Goal: Task Accomplishment & Management: Manage account settings

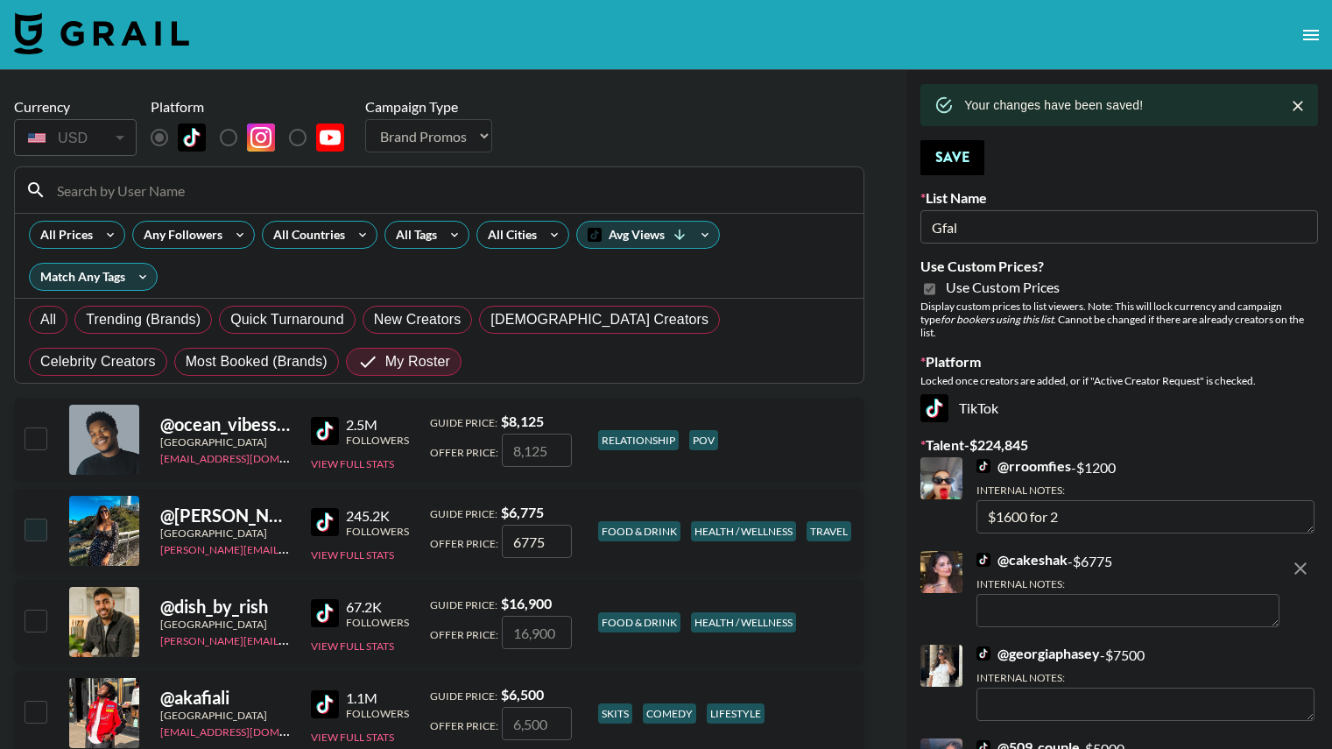
select select "Brand"
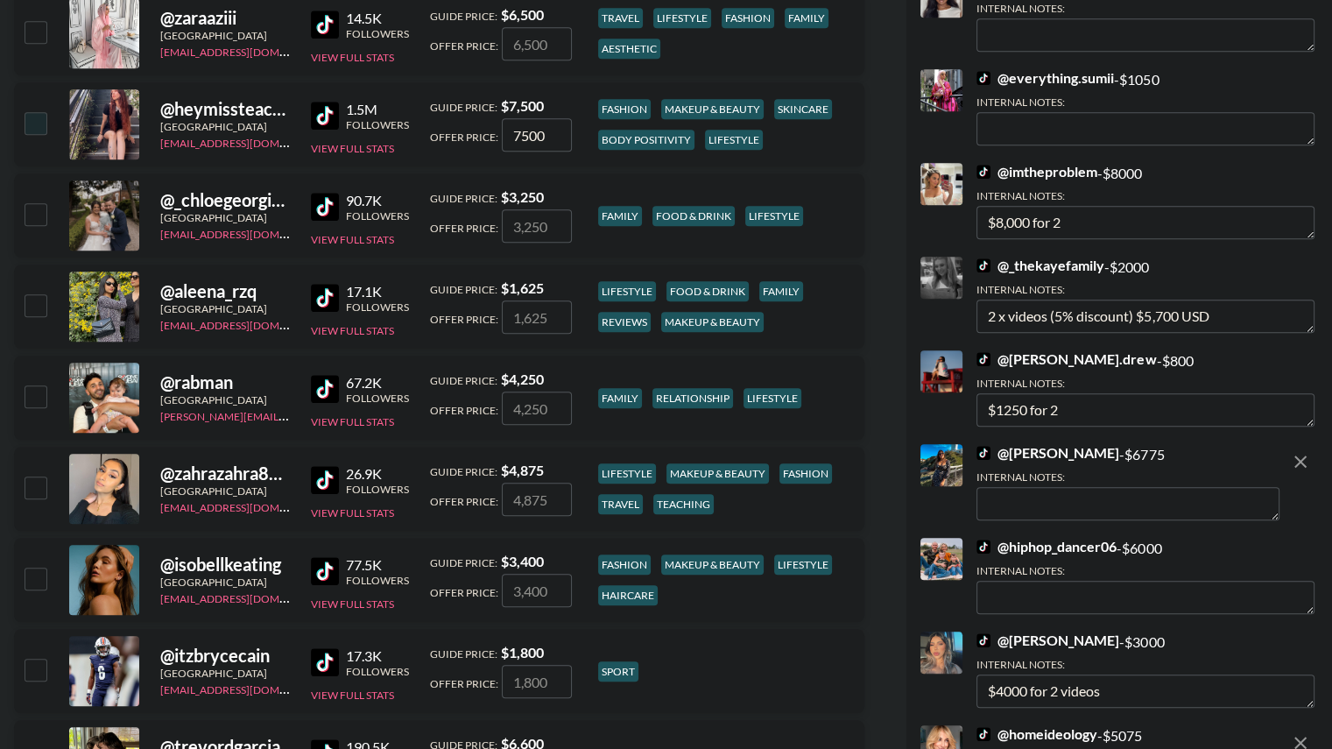
scroll to position [1045, 0]
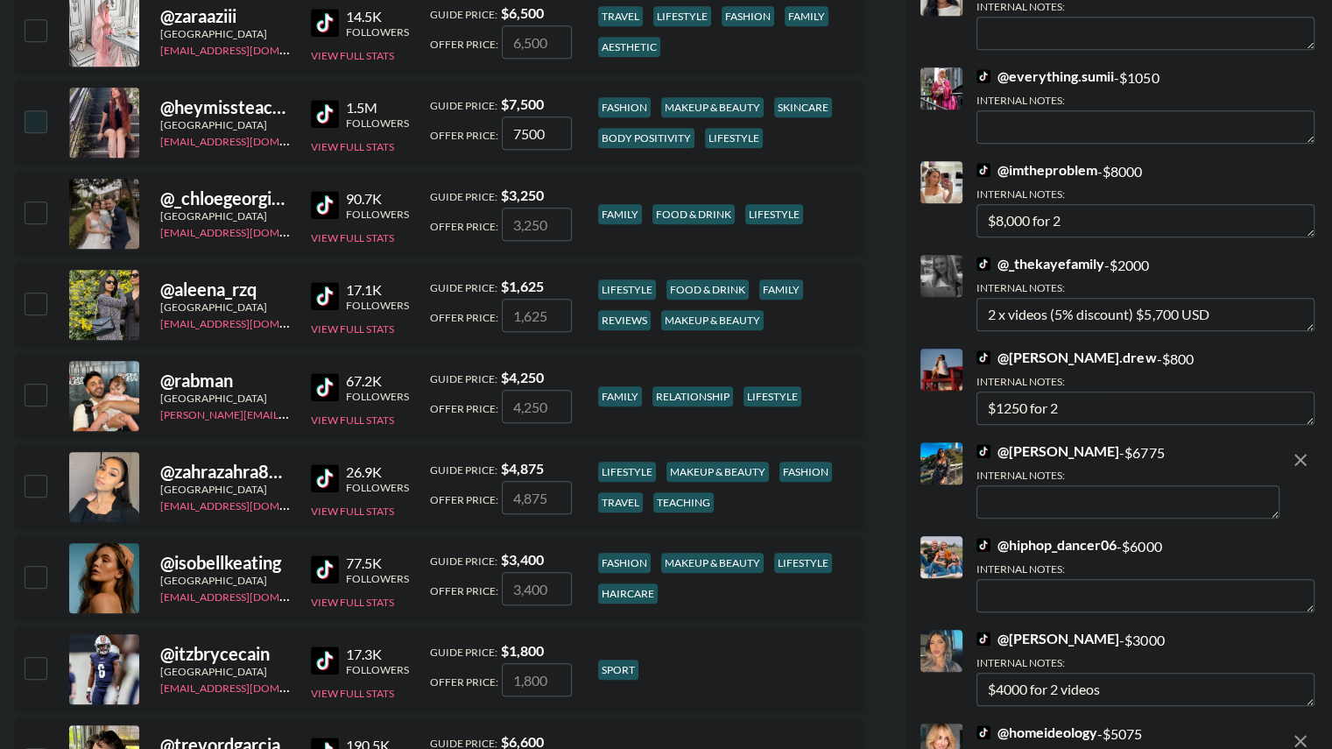
click at [1057, 490] on textarea at bounding box center [1127, 501] width 303 height 33
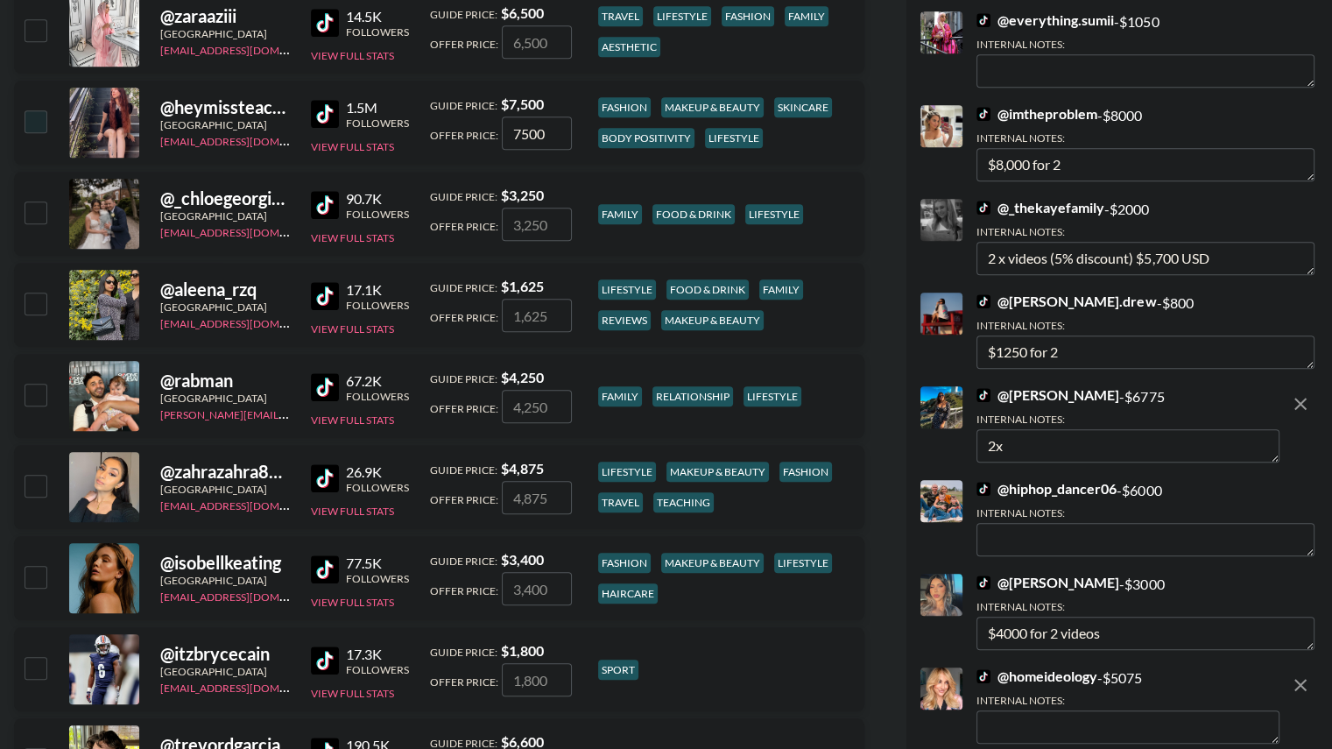
type textarea "2x"
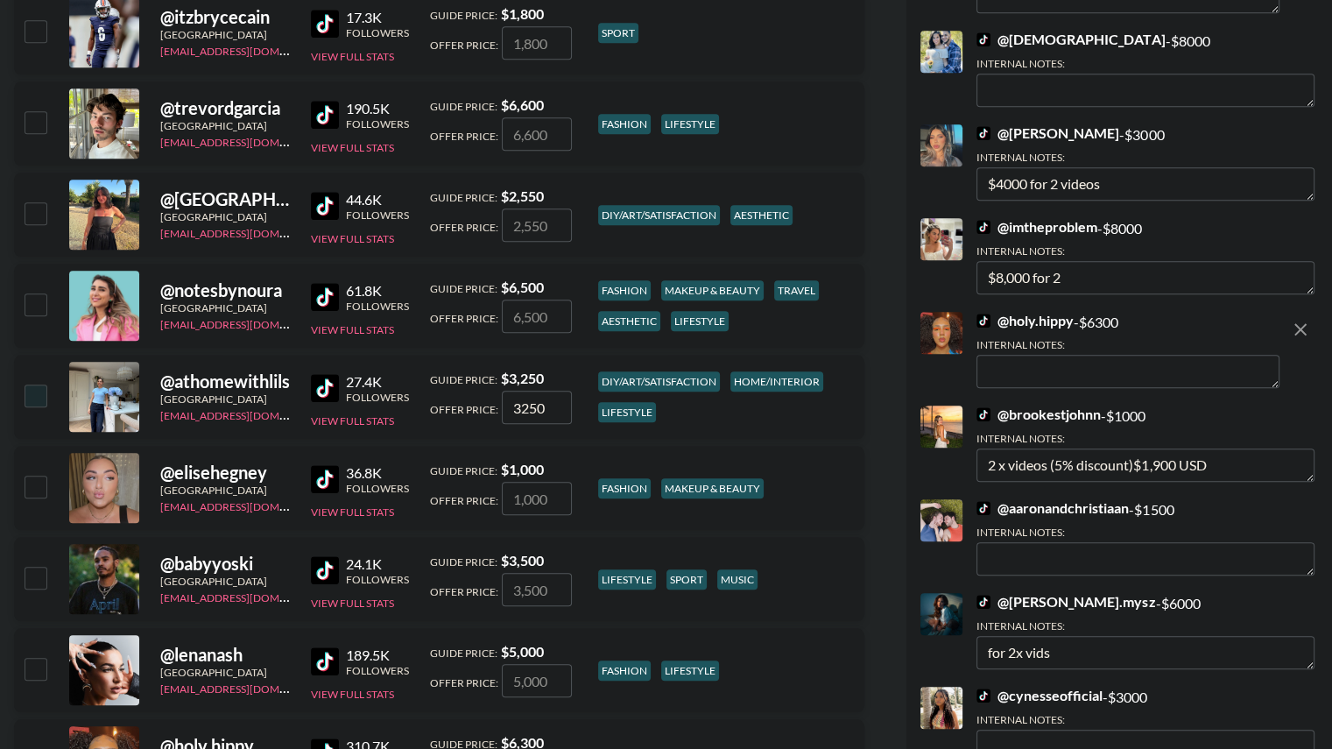
scroll to position [1681, 0]
type textarea "$"
click at [1031, 359] on textarea at bounding box center [1127, 371] width 303 height 33
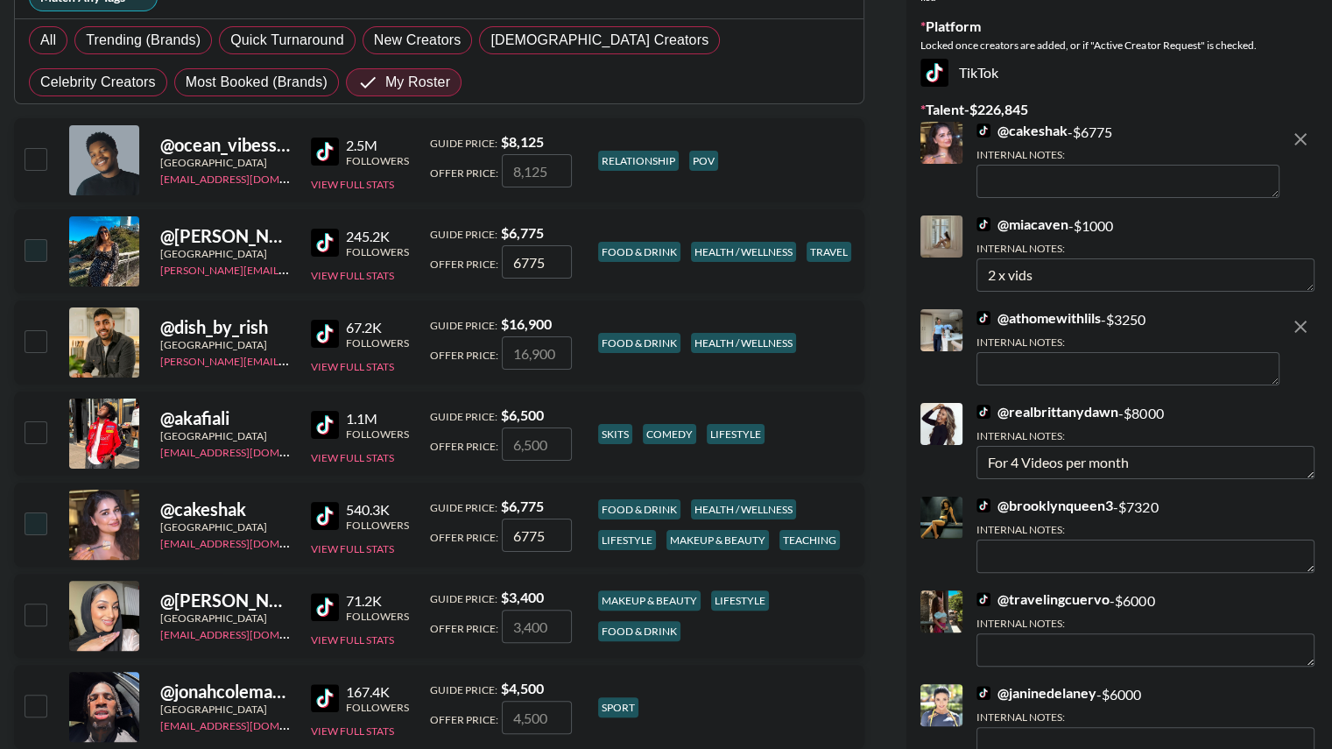
scroll to position [0, 0]
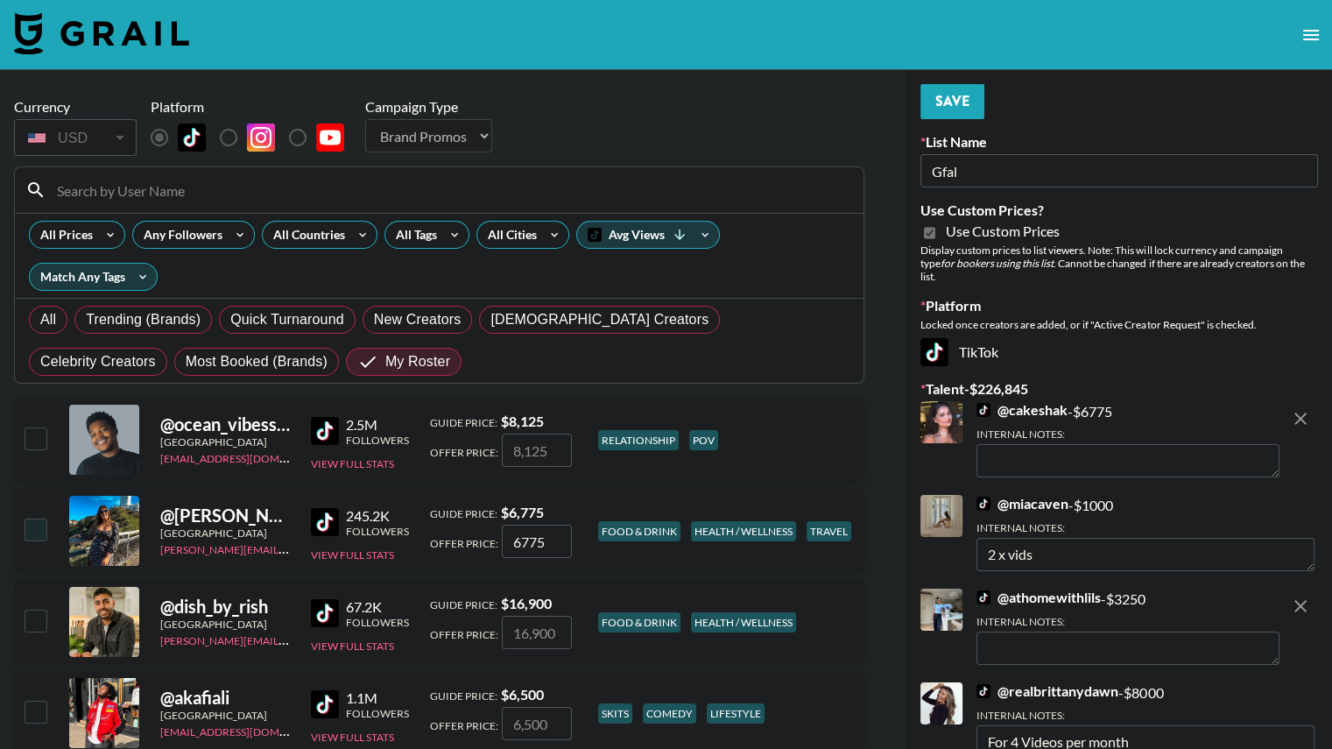
type textarea "2x $9000"
click at [960, 110] on button "Save" at bounding box center [952, 101] width 64 height 35
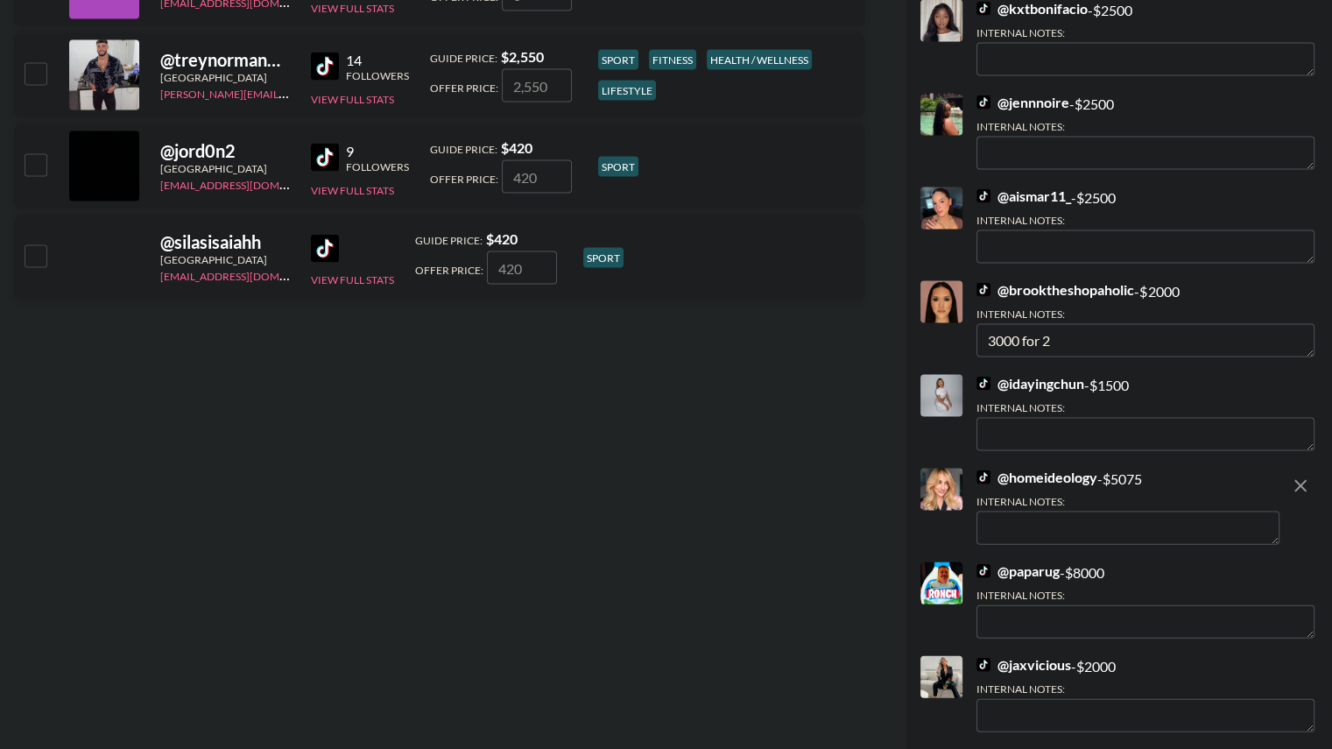
scroll to position [3649, 0]
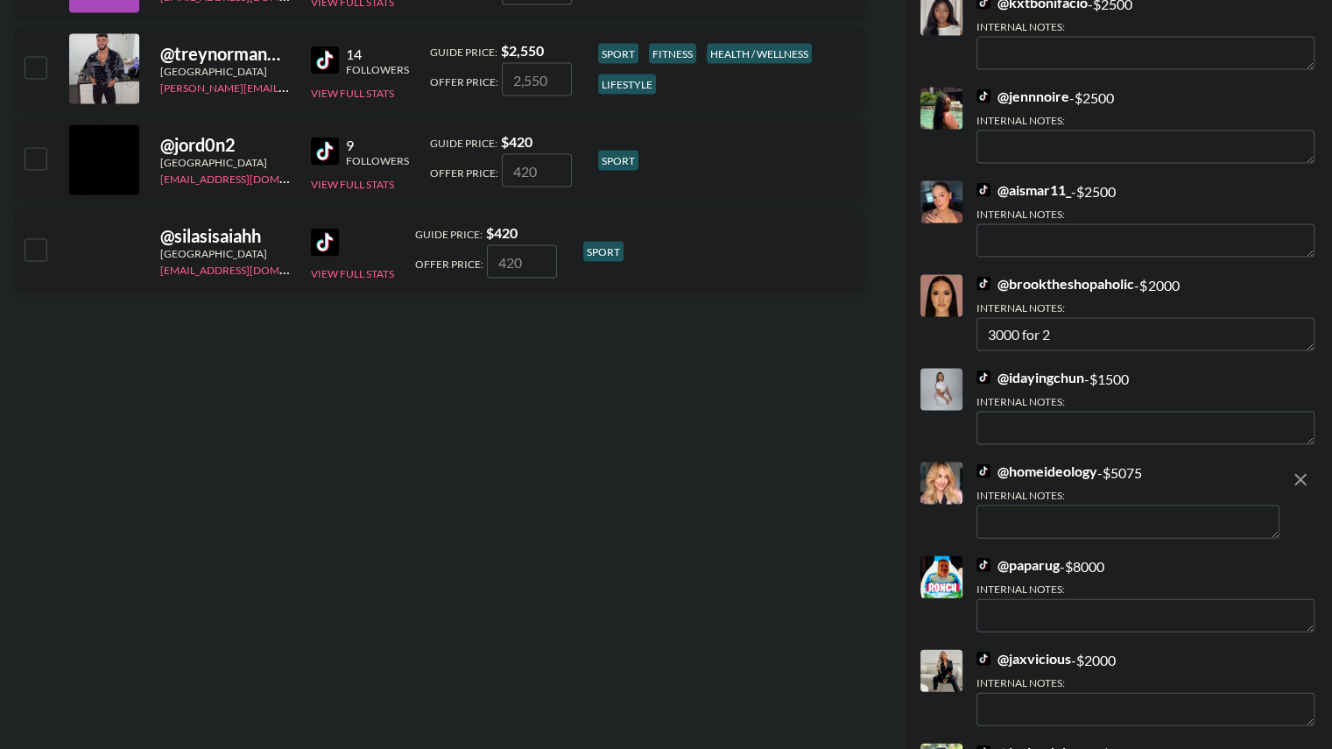
click at [1069, 513] on textarea at bounding box center [1127, 521] width 303 height 33
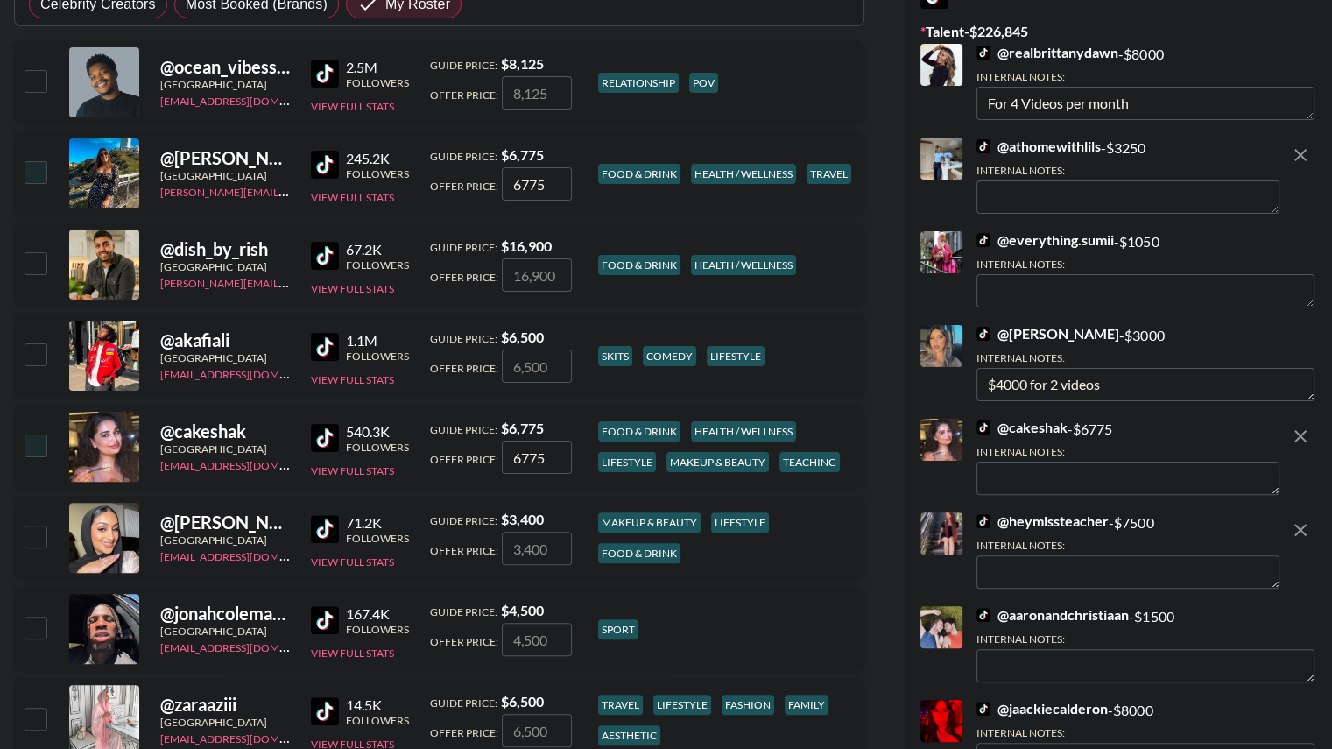
scroll to position [0, 0]
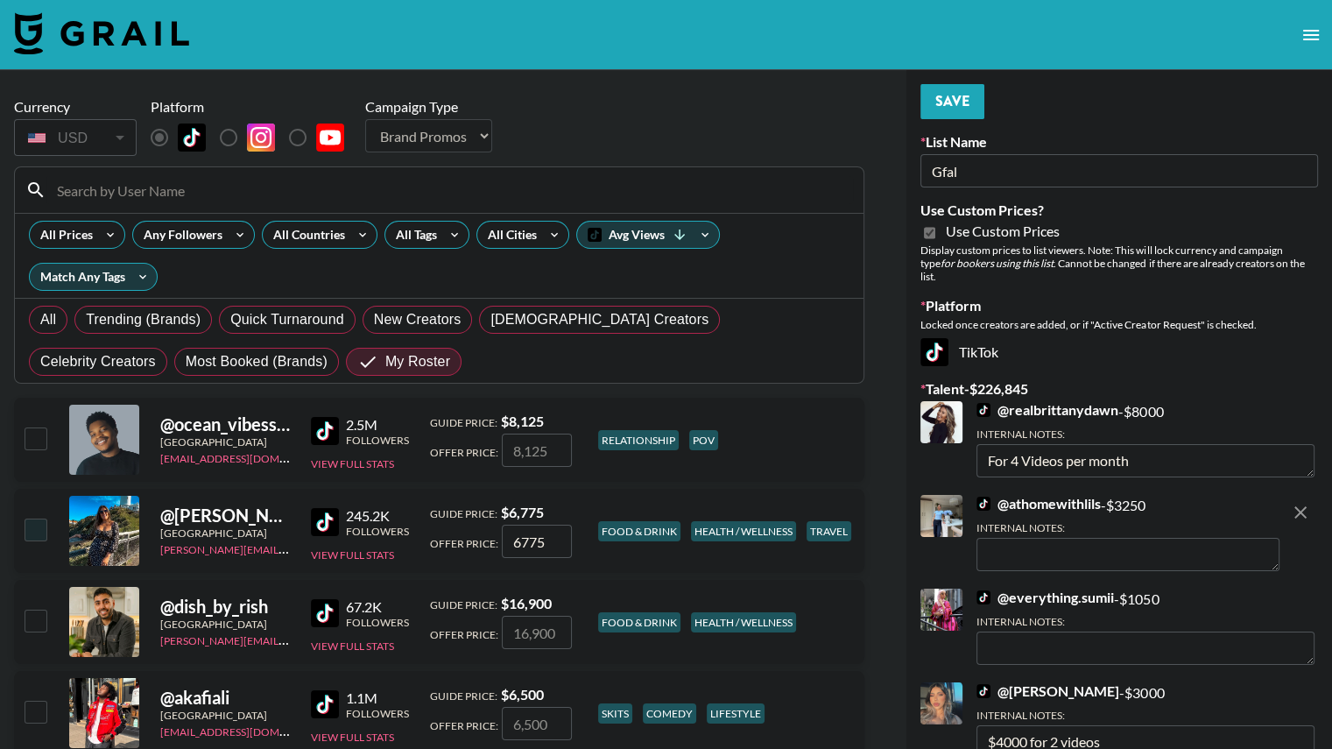
type textarea "2x $9000"
click at [969, 101] on button "Save" at bounding box center [952, 101] width 64 height 35
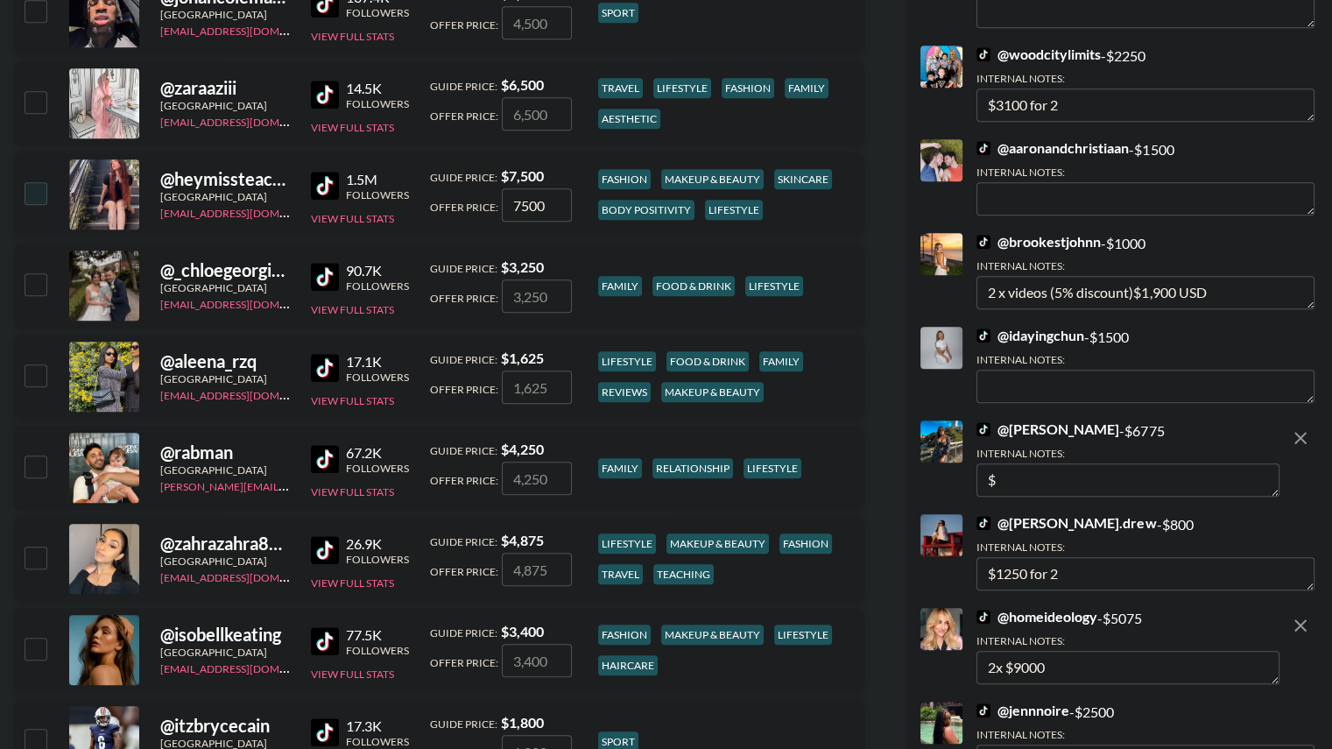
scroll to position [975, 0]
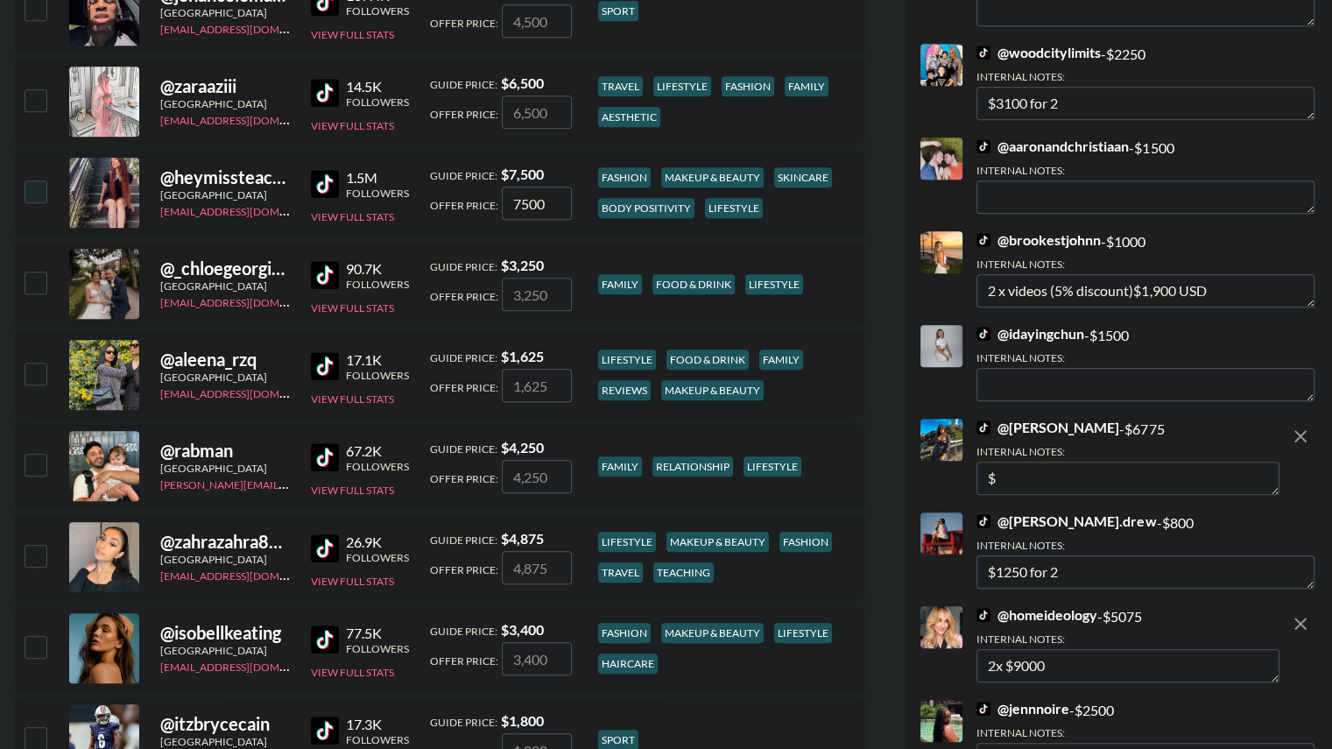
click at [1028, 468] on textarea "$" at bounding box center [1127, 477] width 303 height 33
paste textarea "2x $9000"
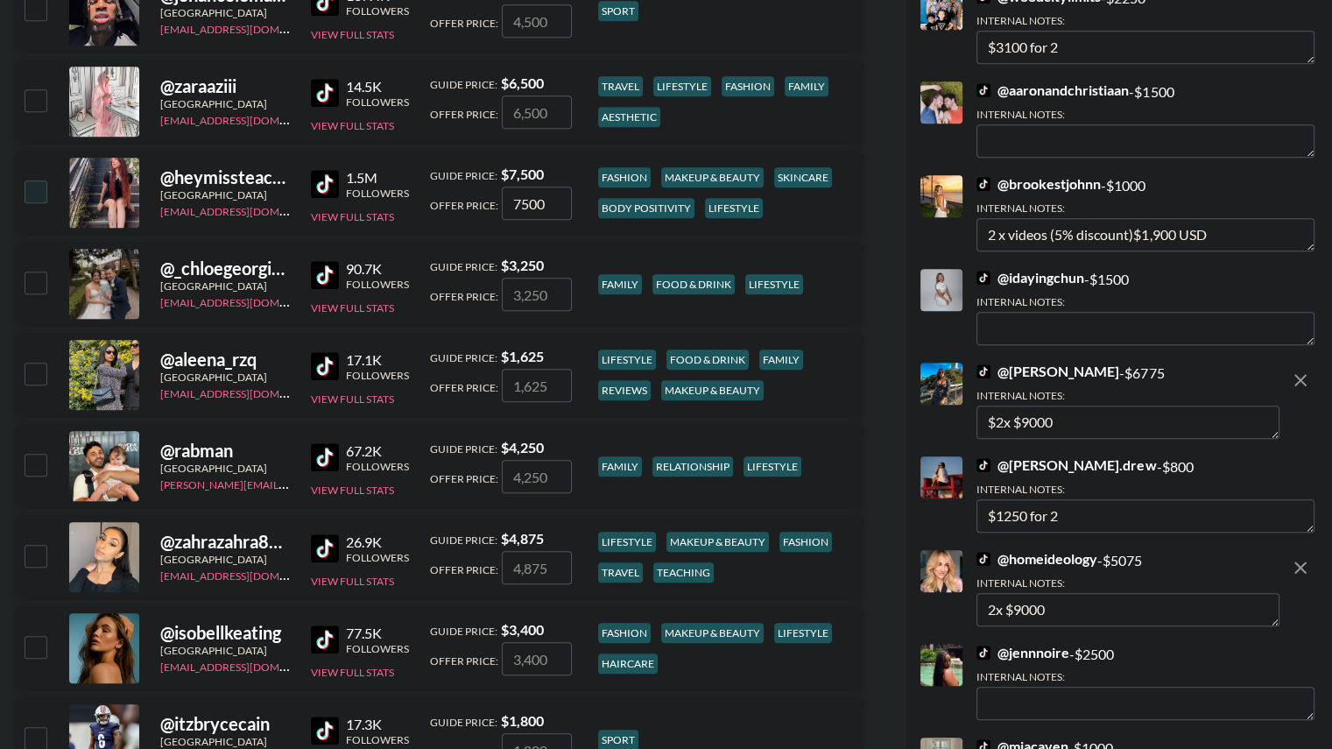
click at [991, 405] on textarea "$2x $9000" at bounding box center [1127, 421] width 303 height 33
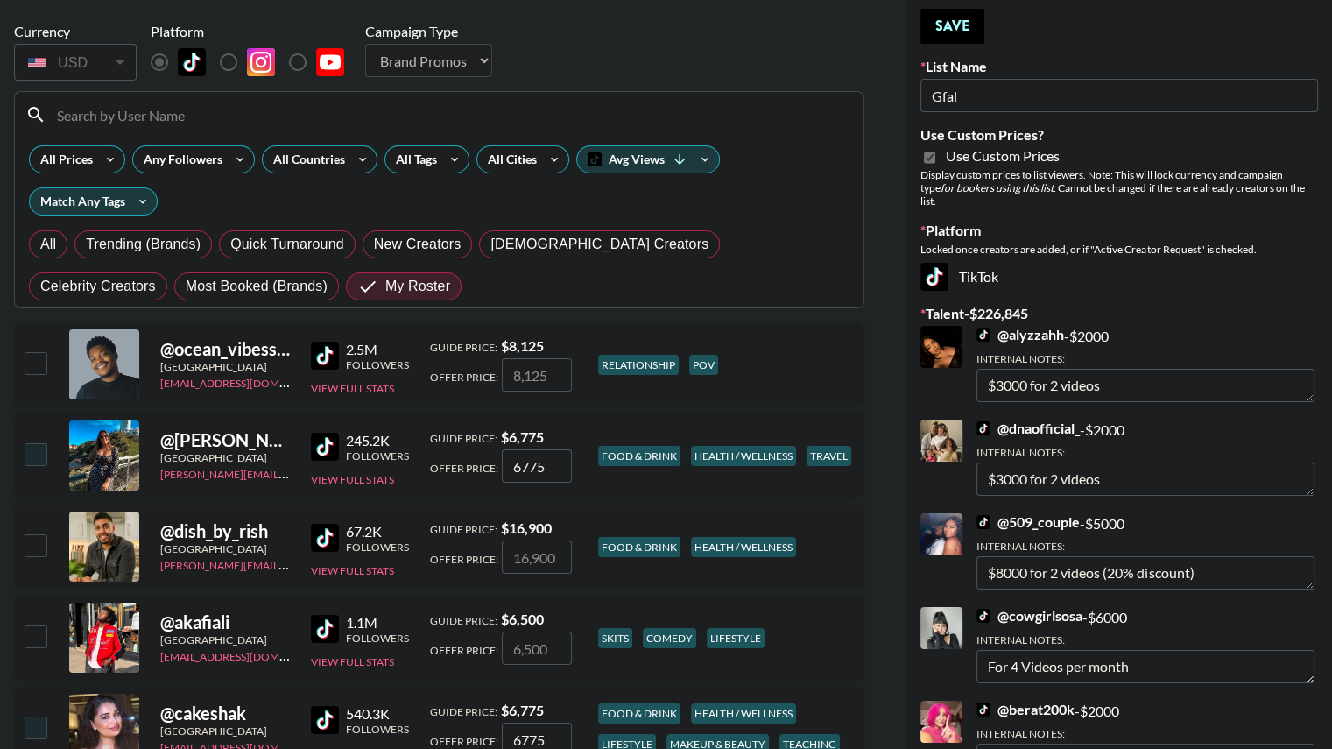
scroll to position [0, 0]
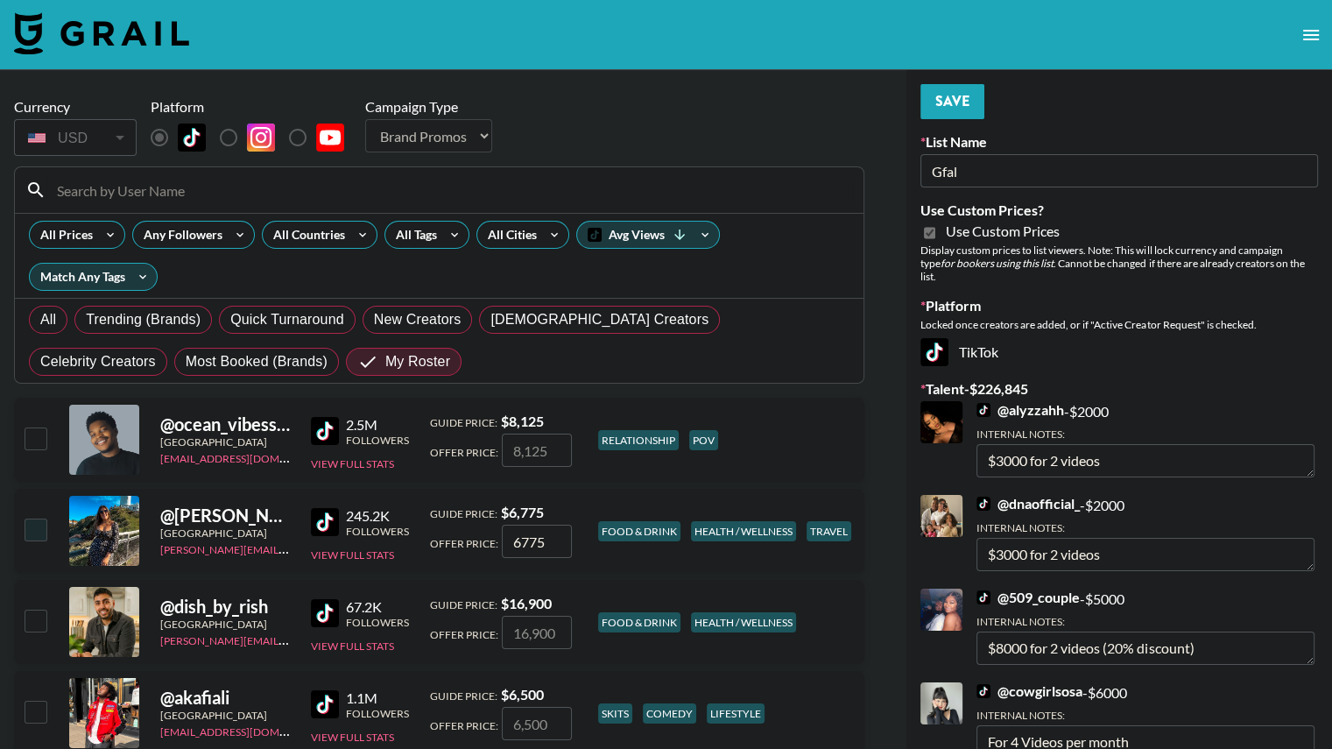
type textarea "2x $9000"
click at [950, 107] on button "Save" at bounding box center [952, 101] width 64 height 35
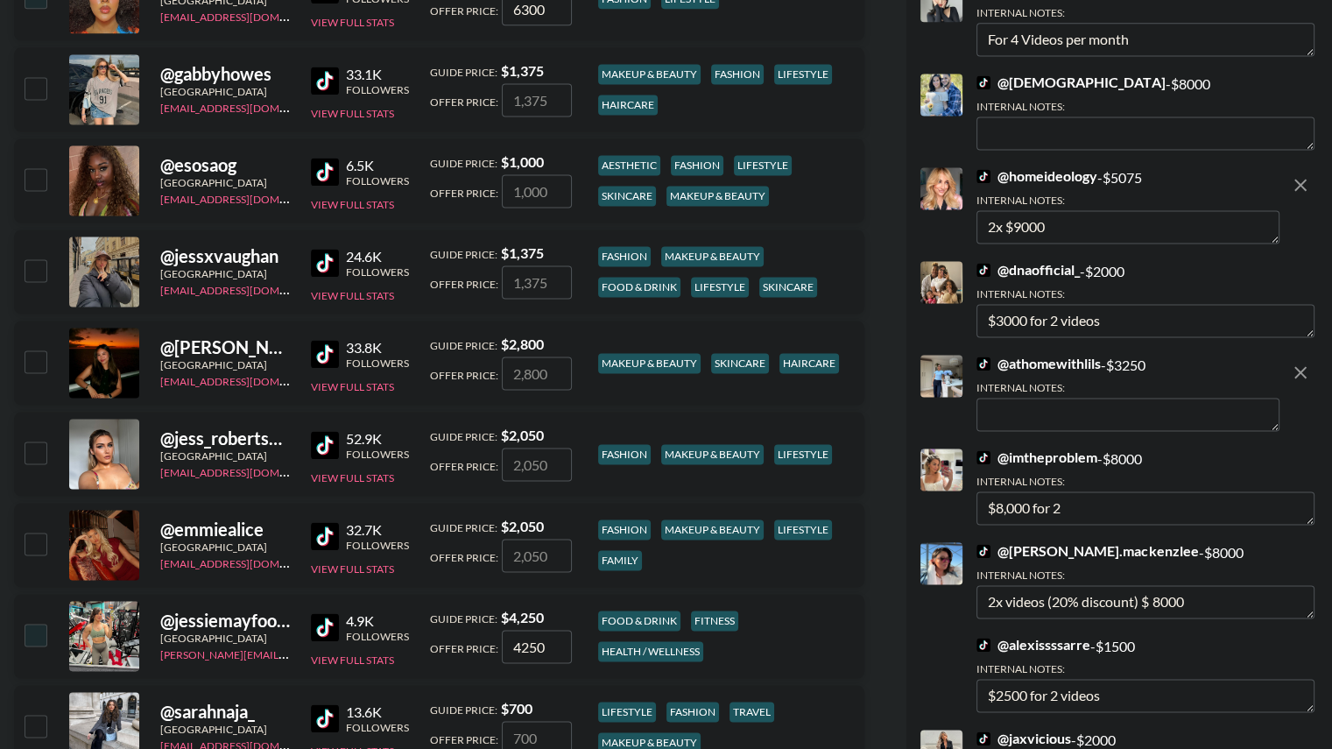
scroll to position [2459, 0]
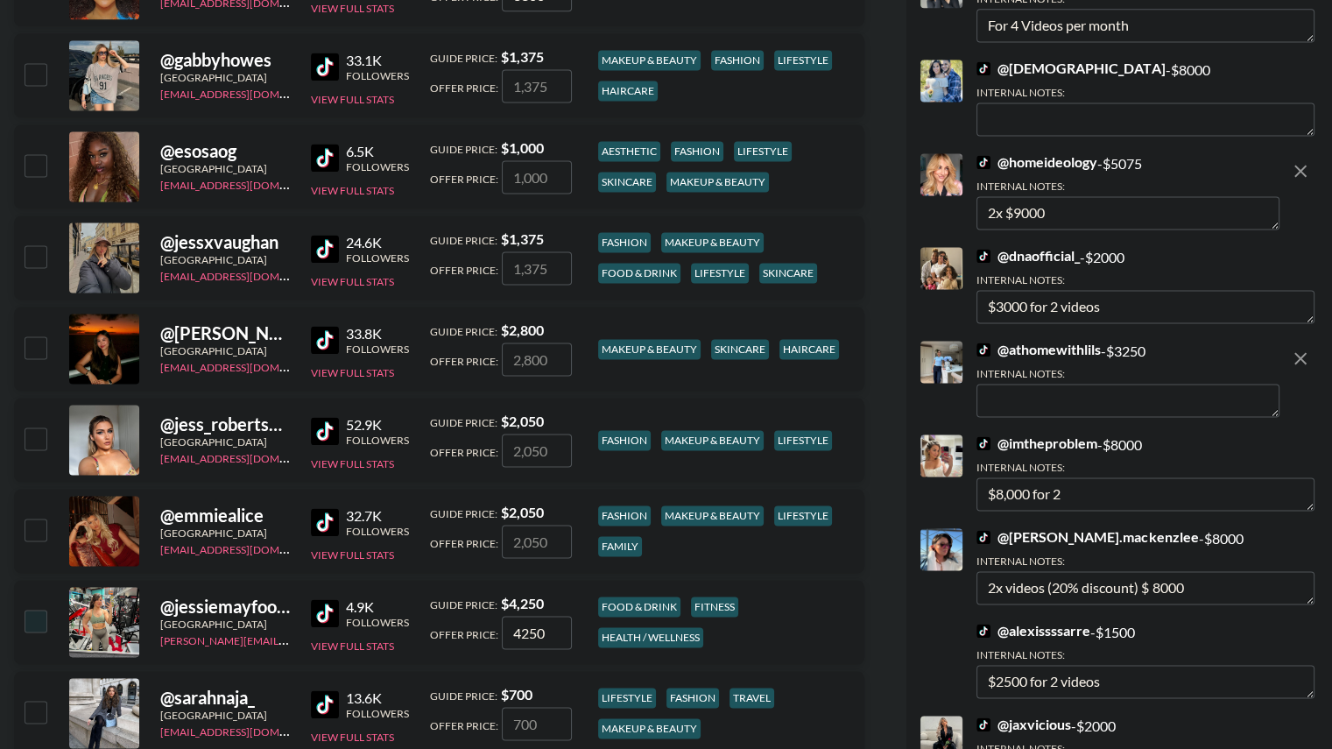
click at [1047, 384] on textarea at bounding box center [1127, 400] width 303 height 33
paste textarea "2x $9000"
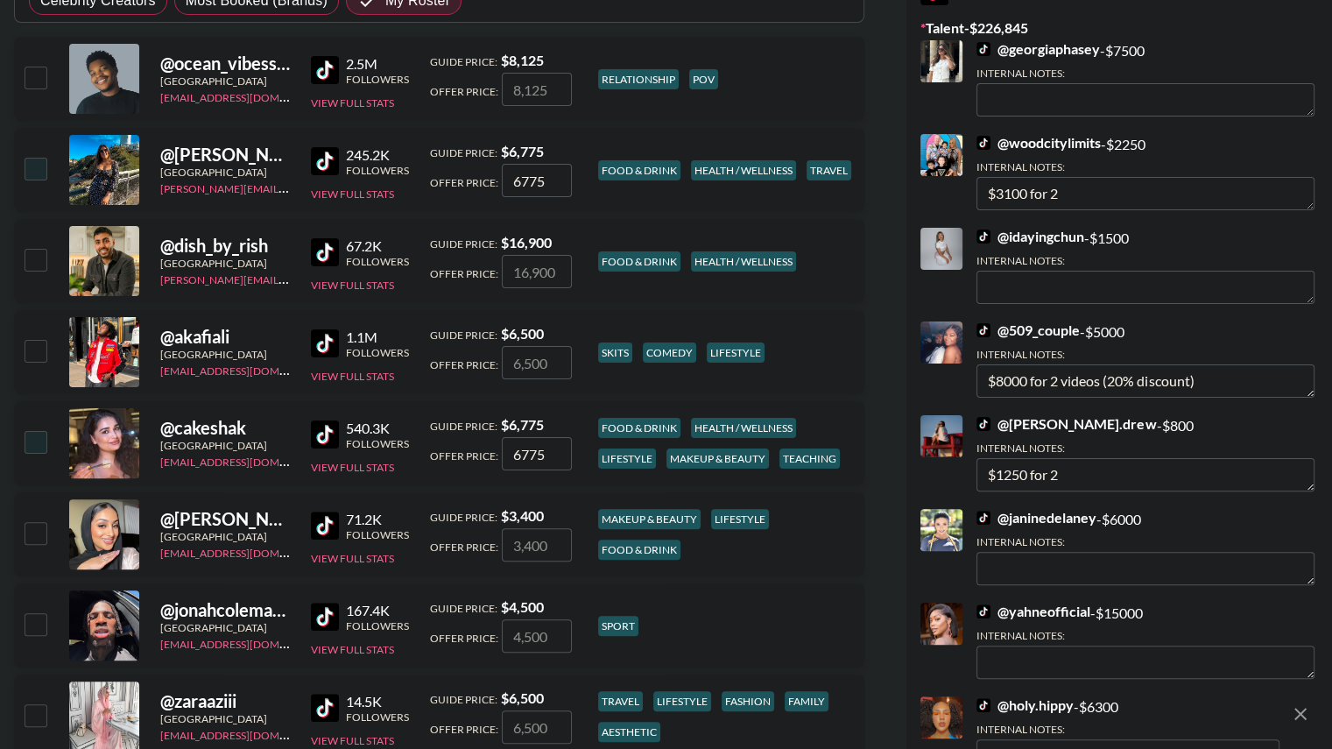
scroll to position [0, 0]
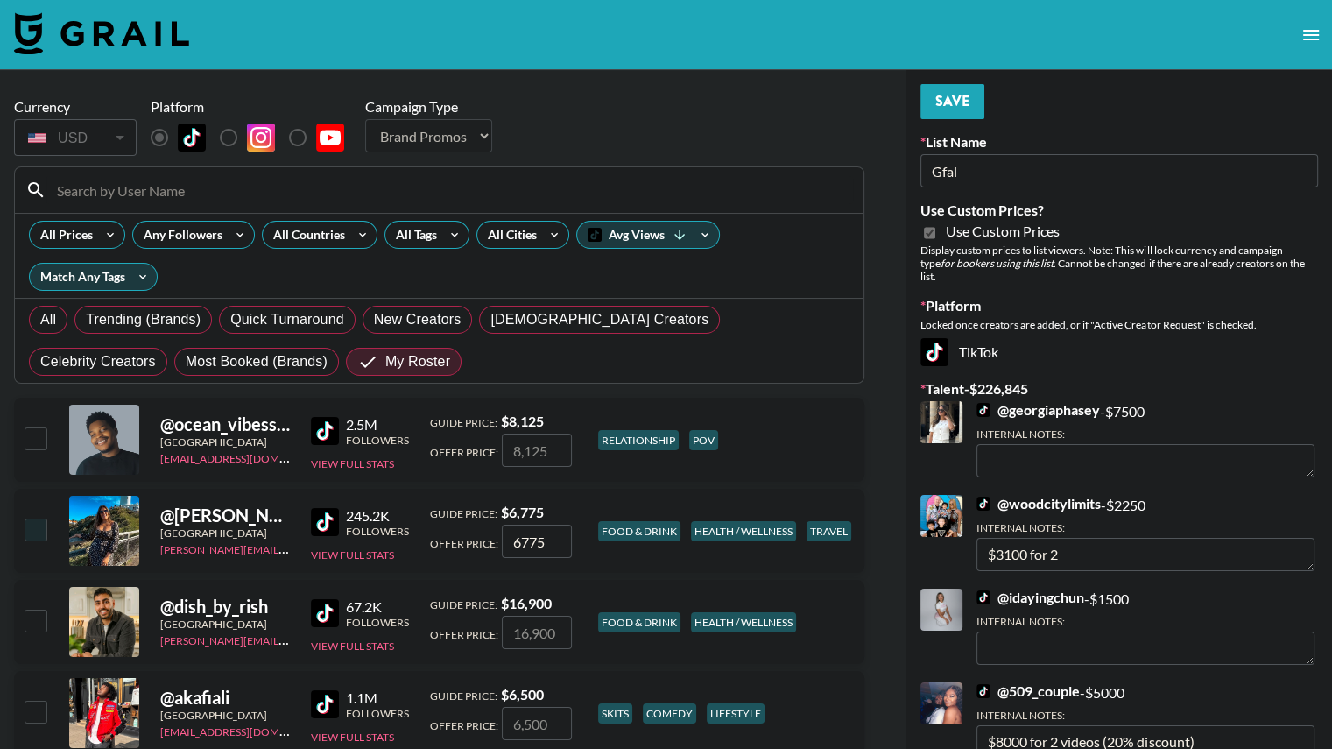
type textarea "2x $6000"
click at [953, 111] on button "Save" at bounding box center [952, 101] width 64 height 35
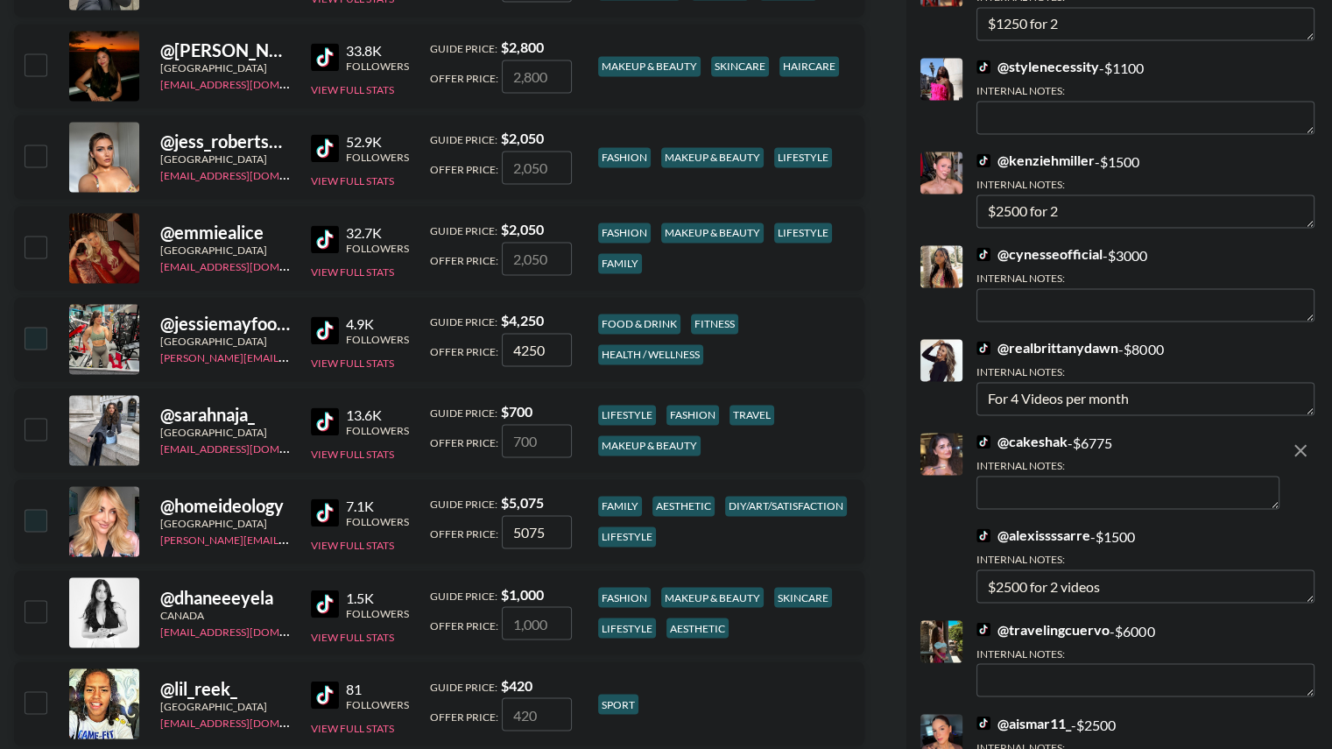
scroll to position [2742, 0]
click at [1073, 481] on textarea at bounding box center [1127, 491] width 303 height 33
paste textarea "2x $9000"
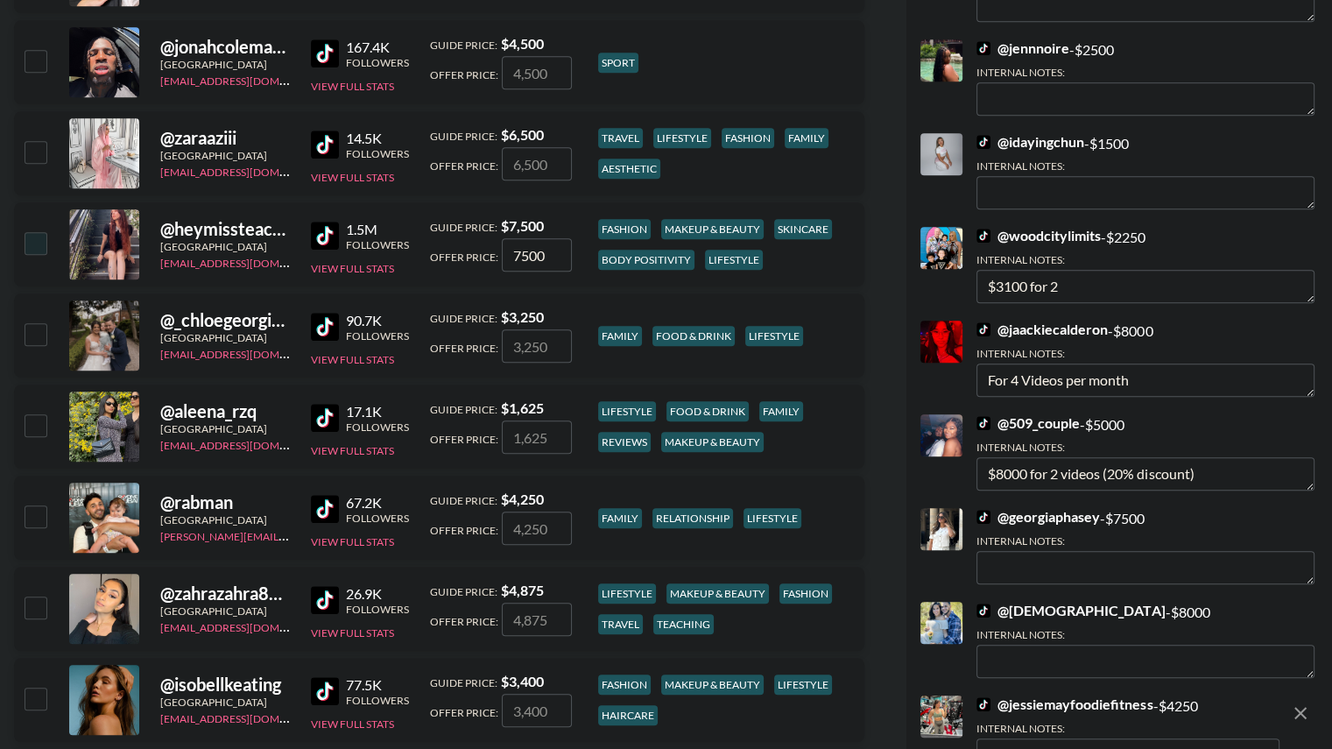
scroll to position [0, 0]
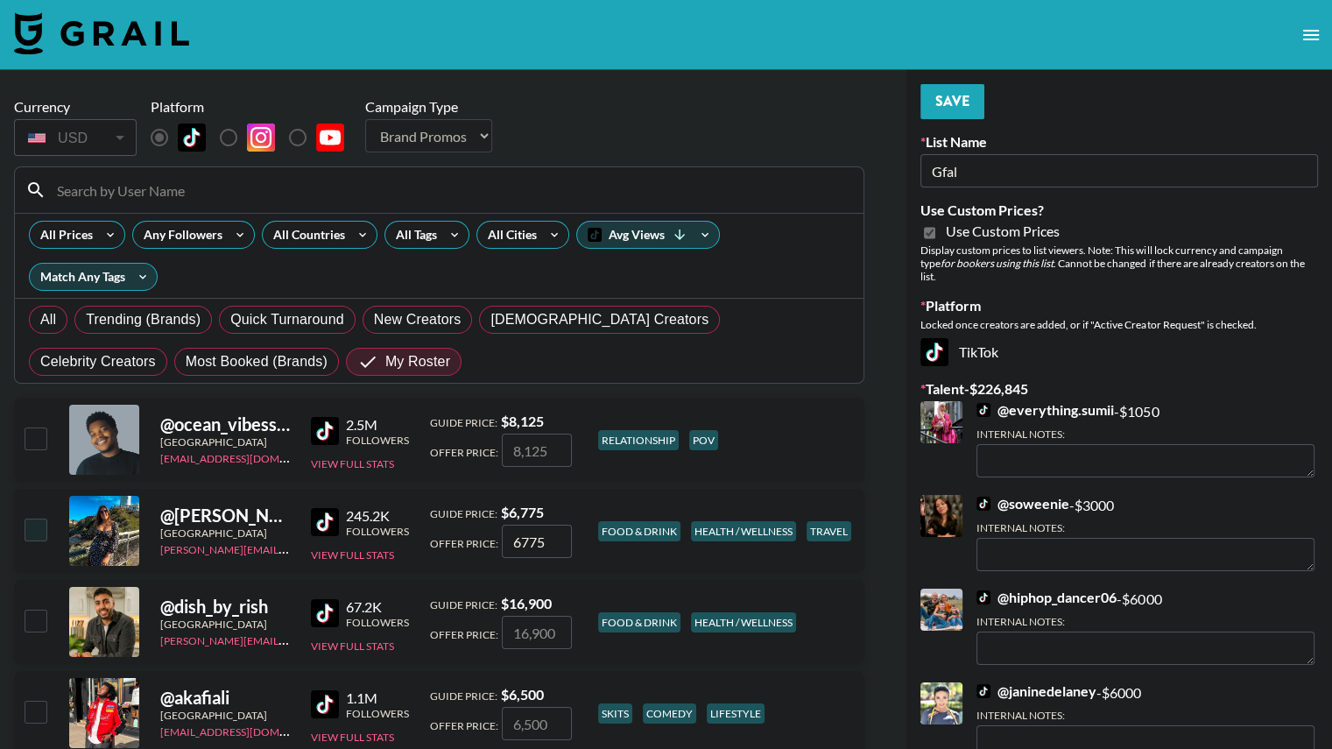
type textarea "2x $10,500"
click at [933, 96] on button "Save" at bounding box center [952, 101] width 64 height 35
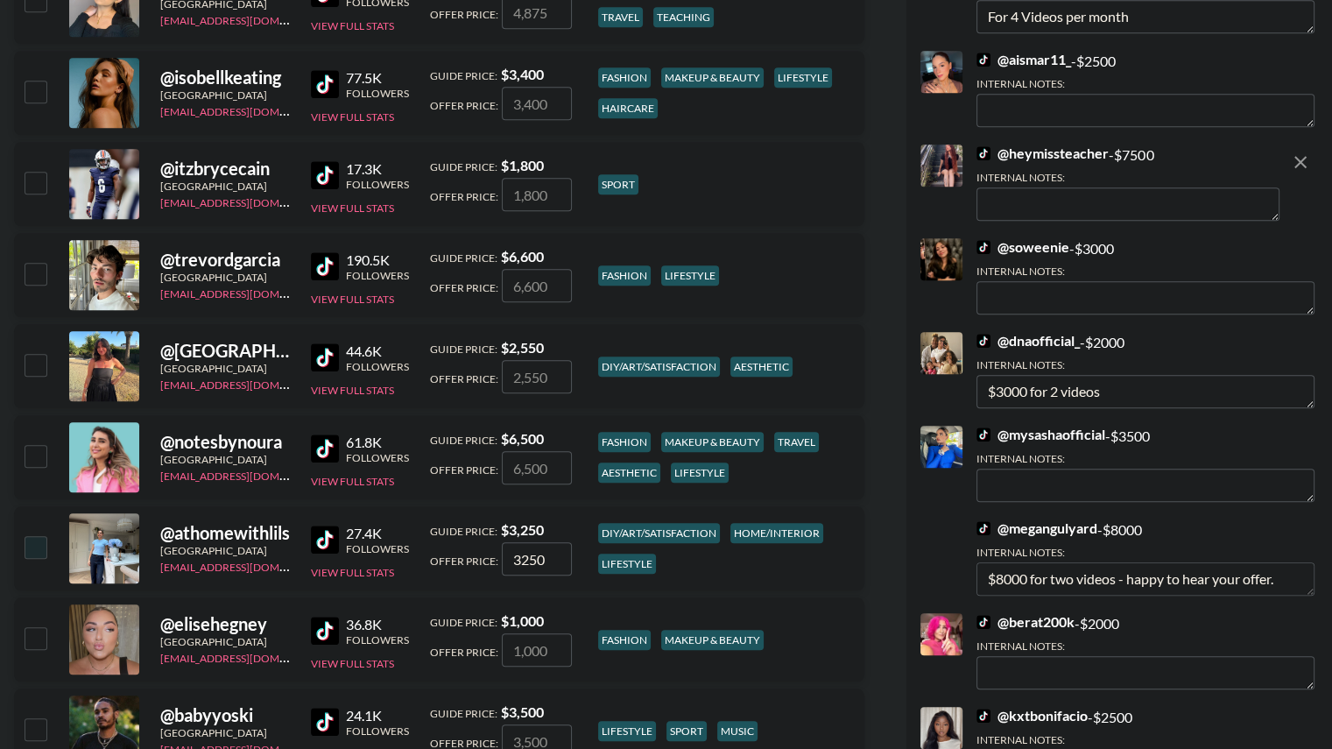
scroll to position [1536, 0]
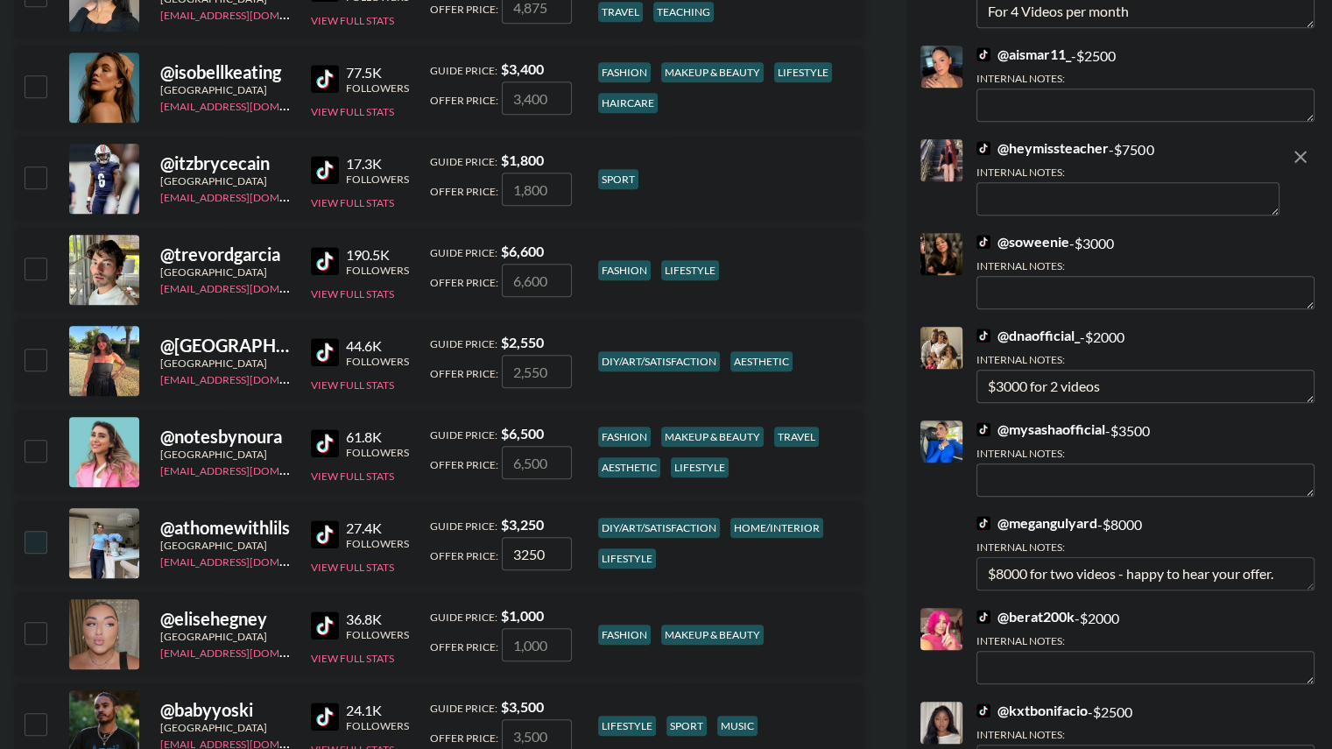
click at [1062, 184] on textarea at bounding box center [1127, 198] width 303 height 33
paste textarea "2x $9000"
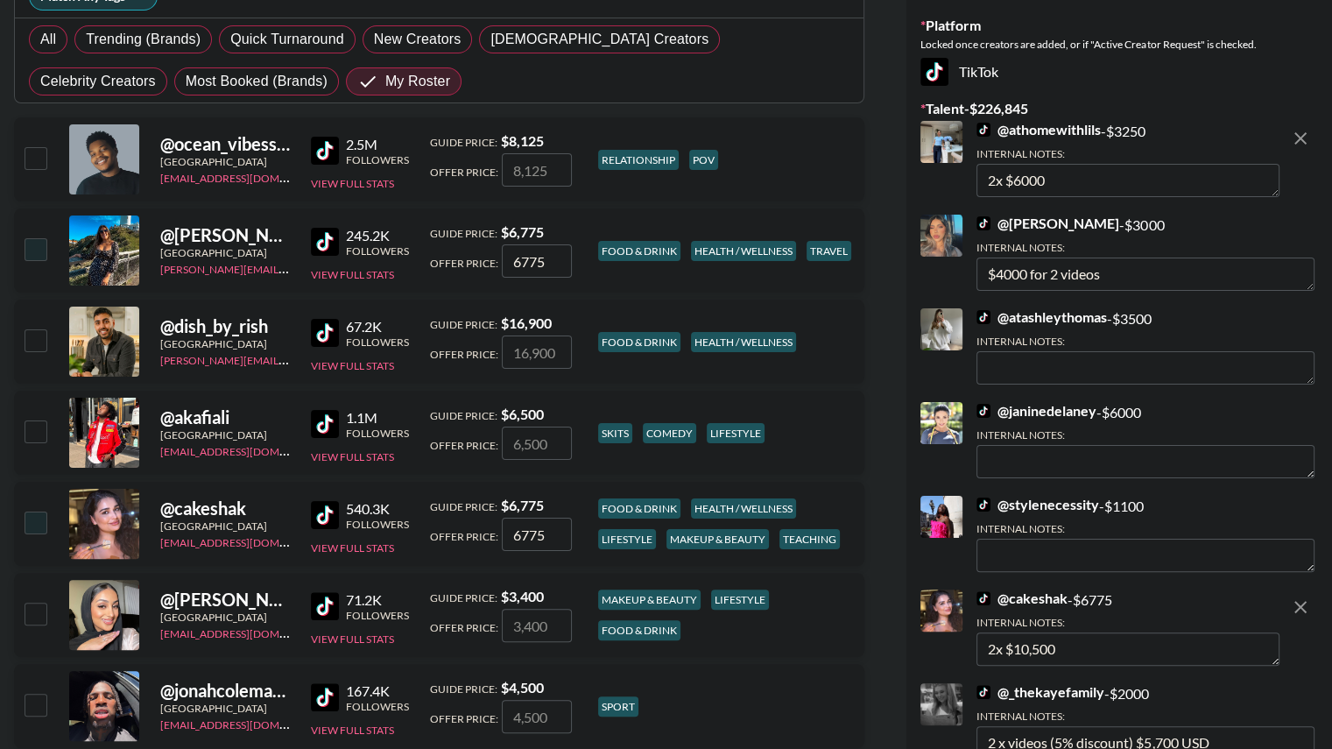
scroll to position [0, 0]
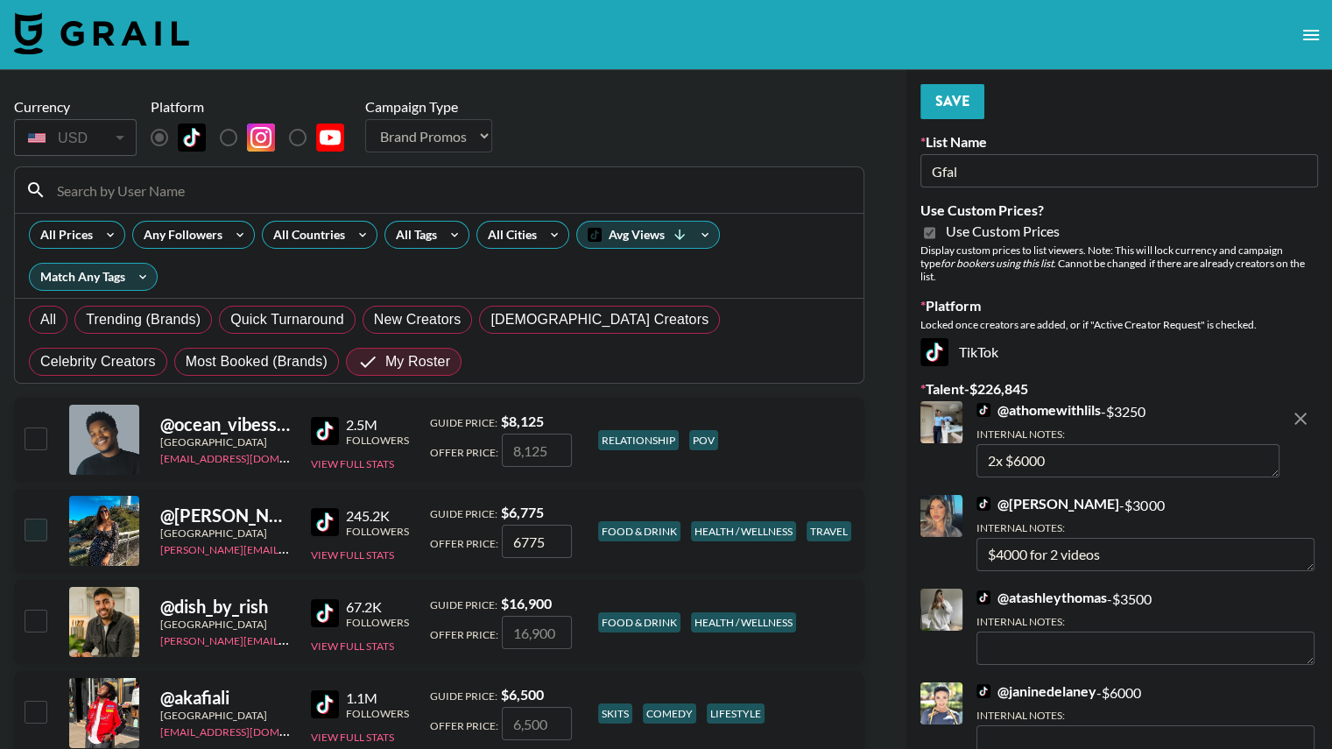
type textarea "2x $9500"
click at [958, 100] on button "Save" at bounding box center [952, 101] width 64 height 35
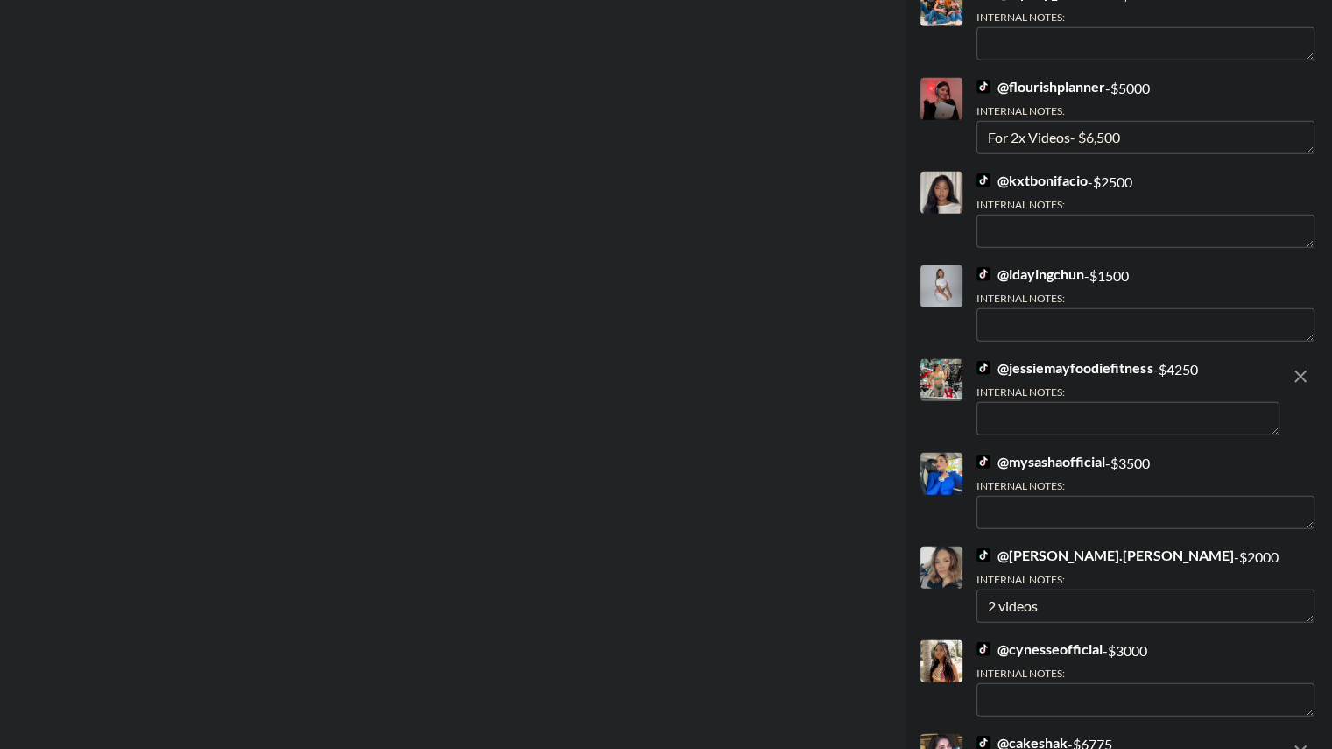
scroll to position [4220, 0]
click at [1063, 402] on textarea at bounding box center [1127, 418] width 303 height 33
paste textarea "2x $9000"
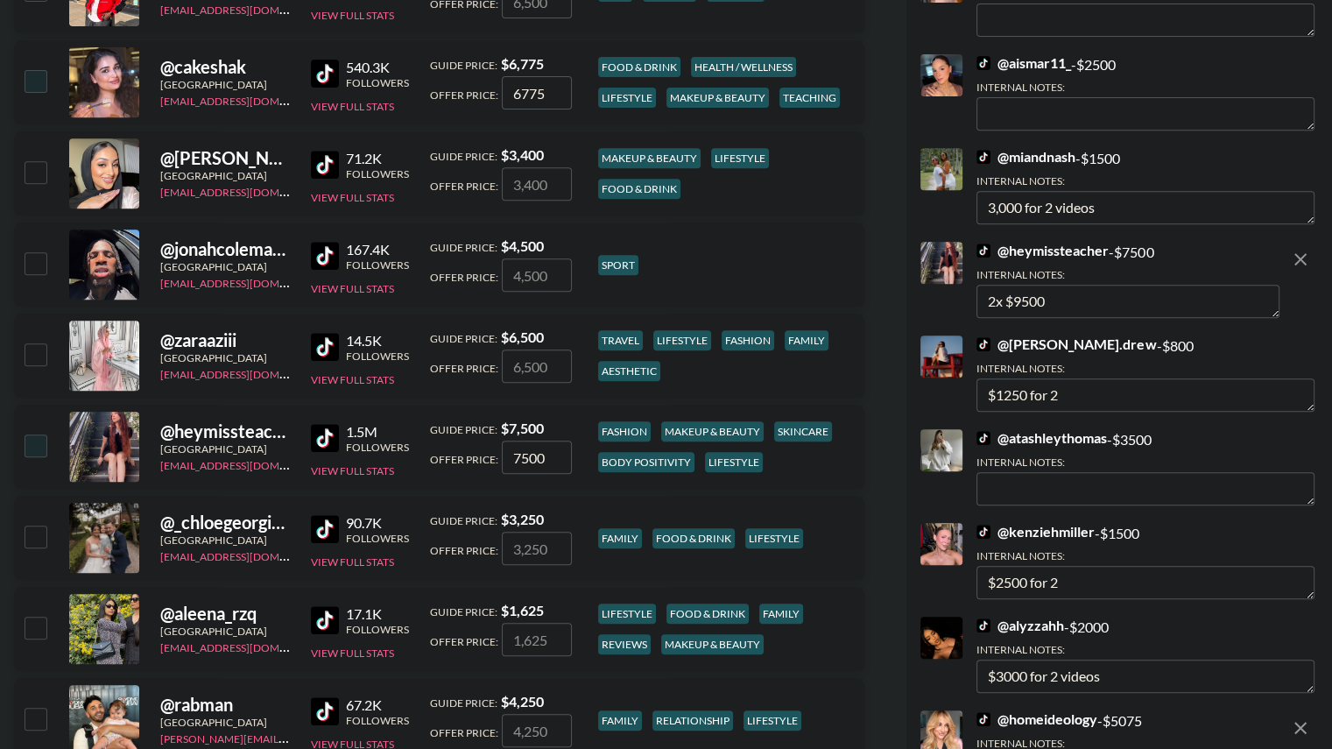
scroll to position [0, 0]
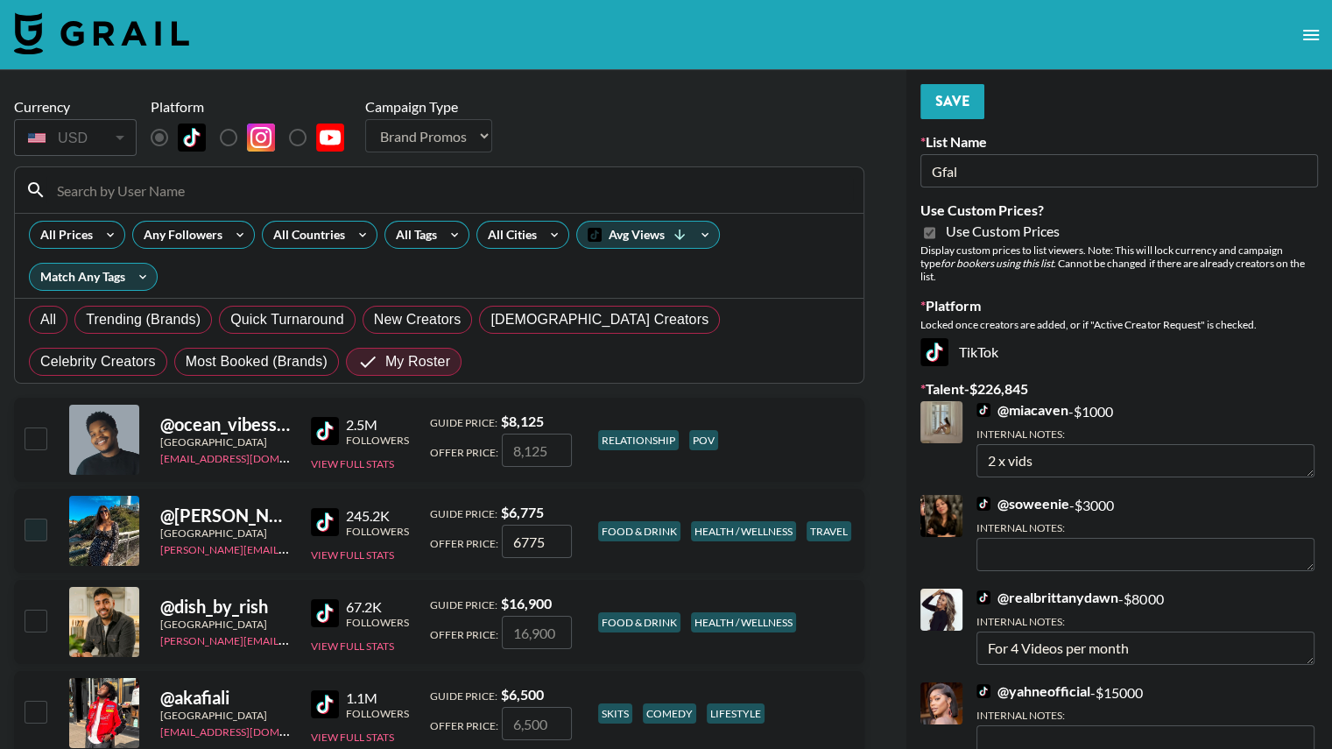
type textarea "2x $8000"
click at [961, 112] on button "Save" at bounding box center [952, 101] width 64 height 35
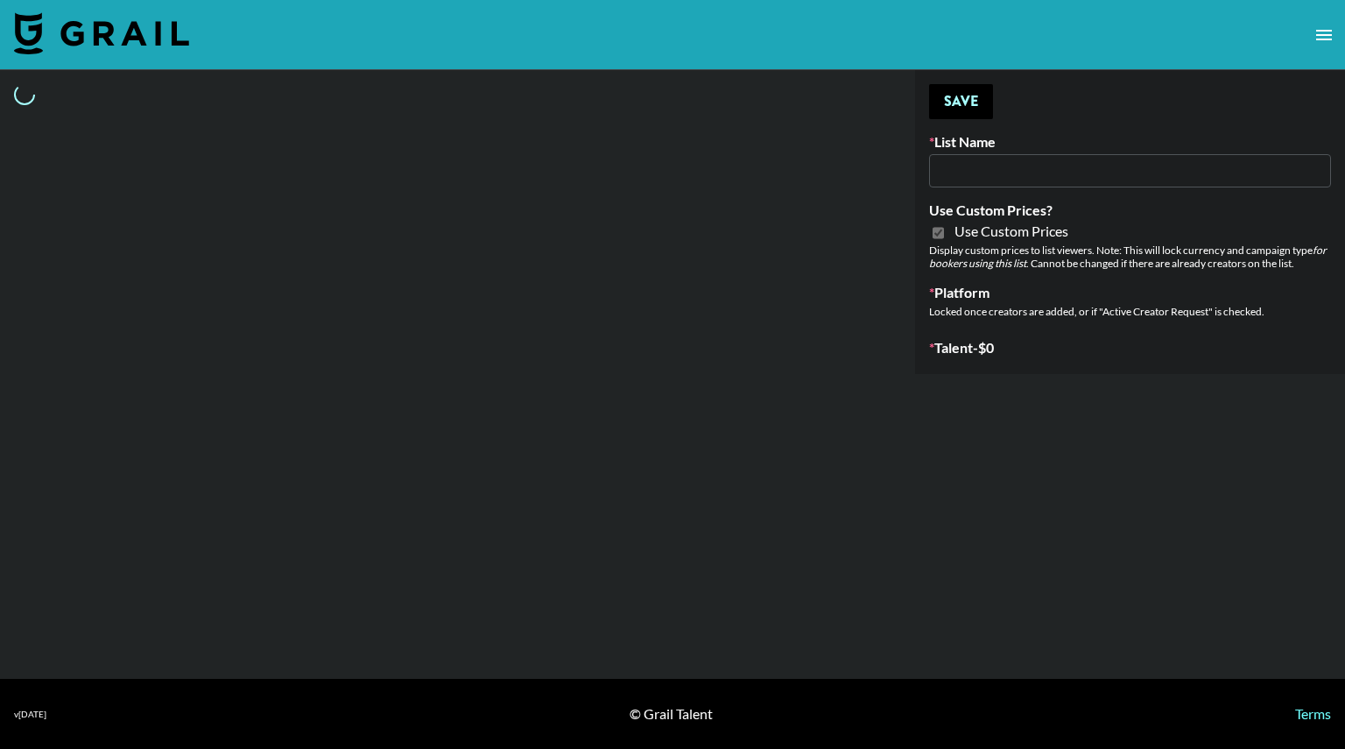
type input "bigkitty"
checkbox input "true"
select select "Brand"
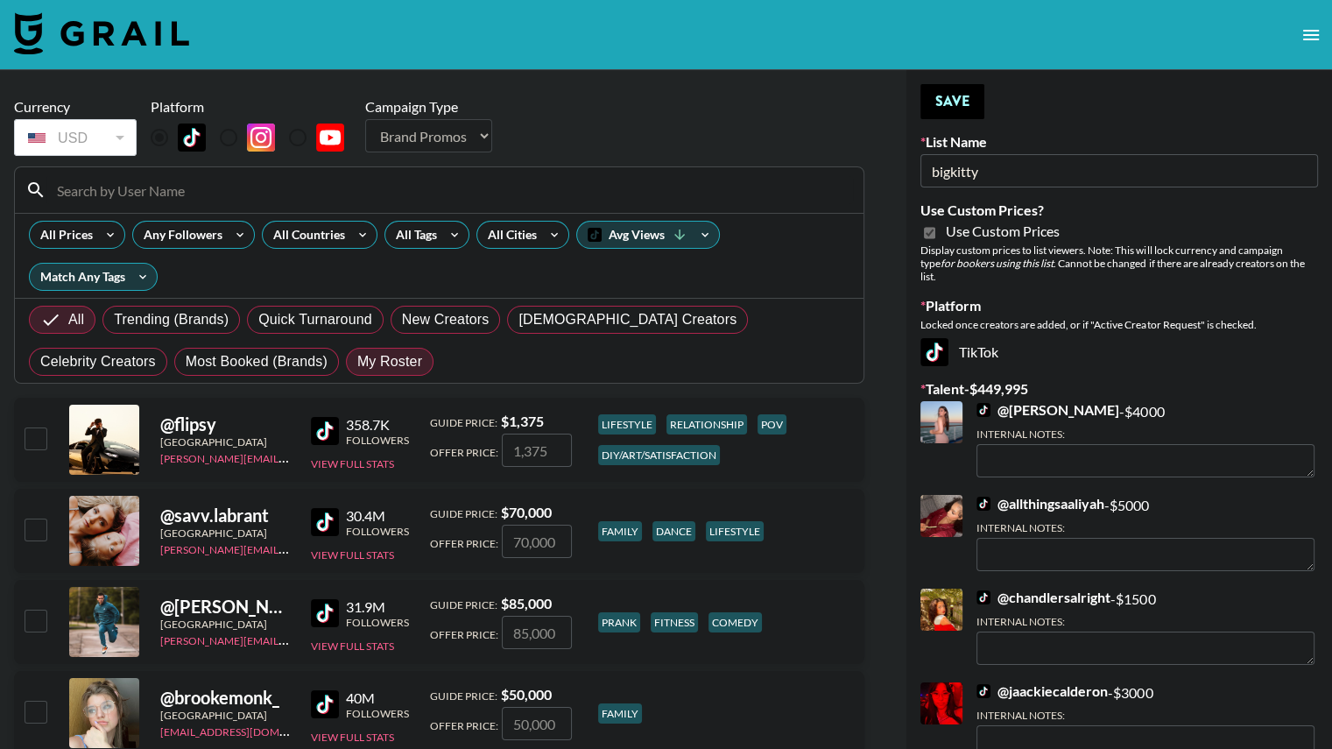
click at [357, 370] on span "My Roster" at bounding box center [389, 361] width 65 height 21
click at [357, 362] on input "My Roster" at bounding box center [357, 362] width 0 height 0
radio input "true"
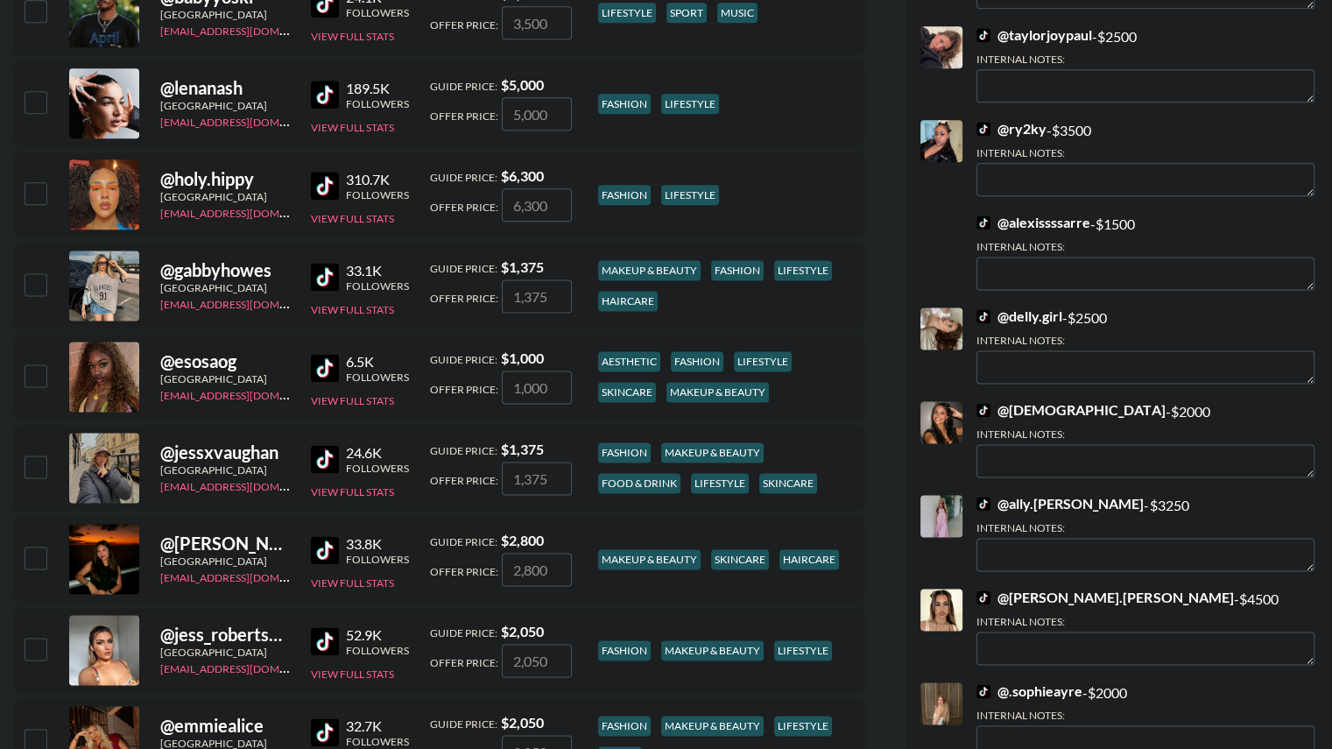
scroll to position [2308, 0]
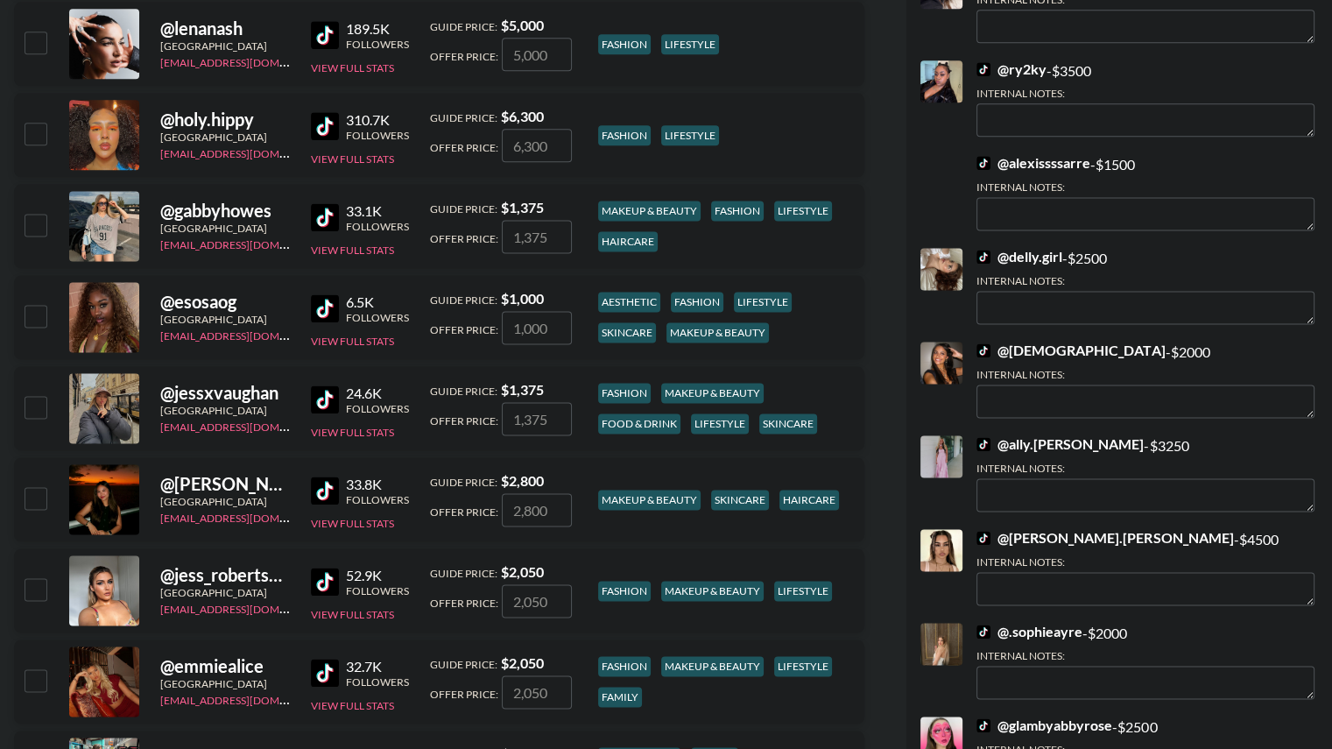
click at [32, 496] on input "checkbox" at bounding box center [35, 497] width 21 height 21
checkbox input "true"
type input "2800"
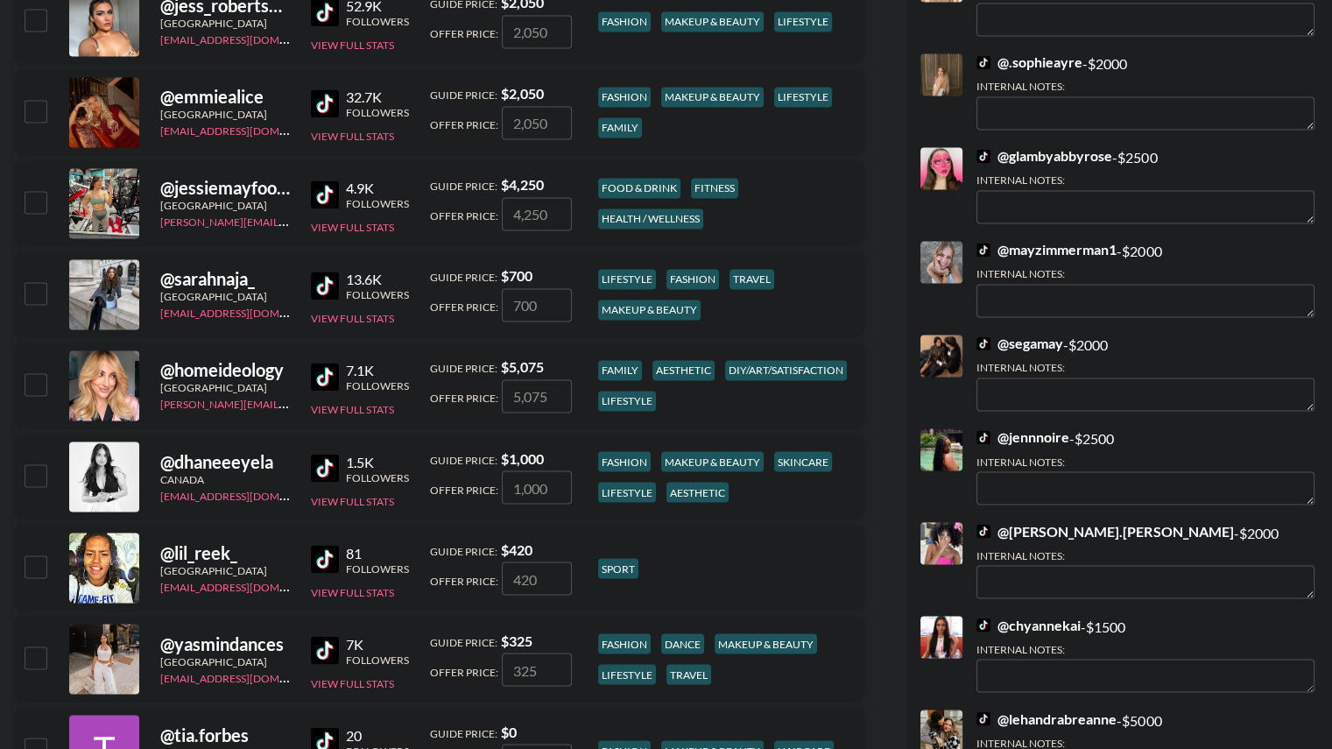
scroll to position [2844, 0]
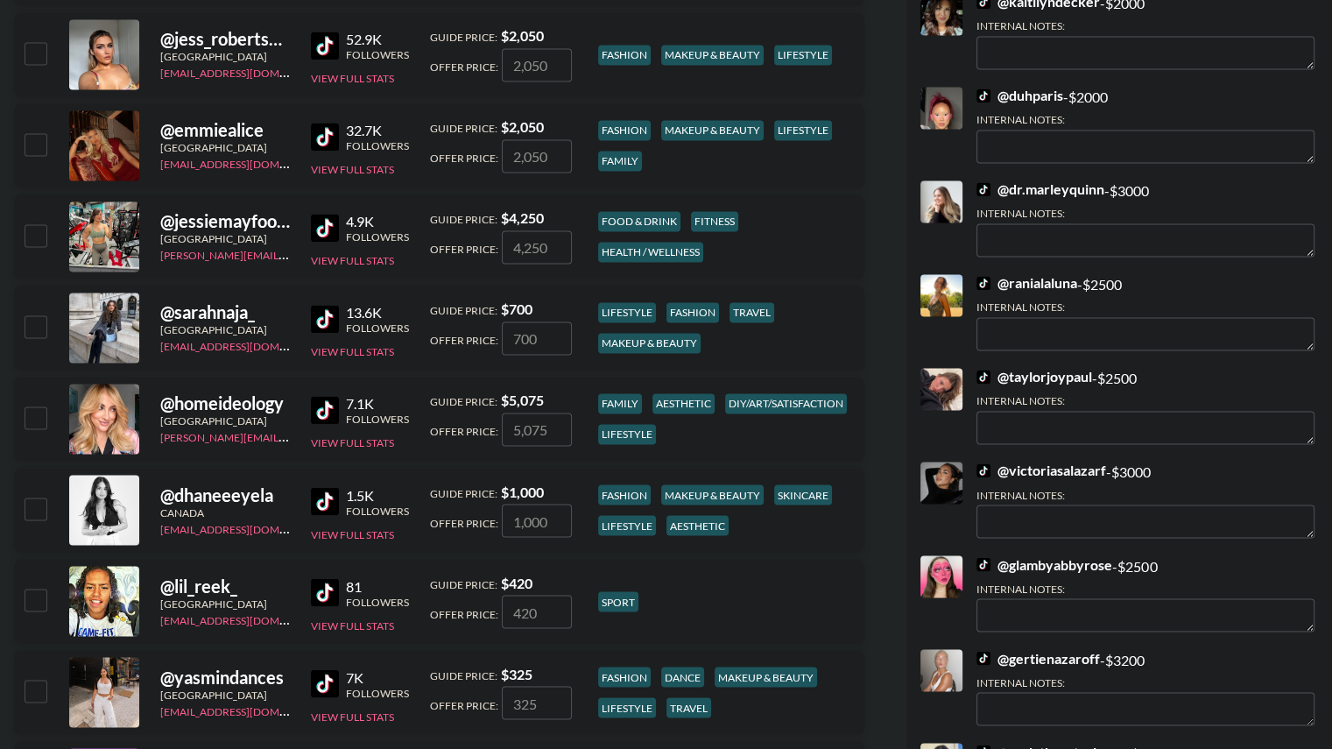
checkbox input "false"
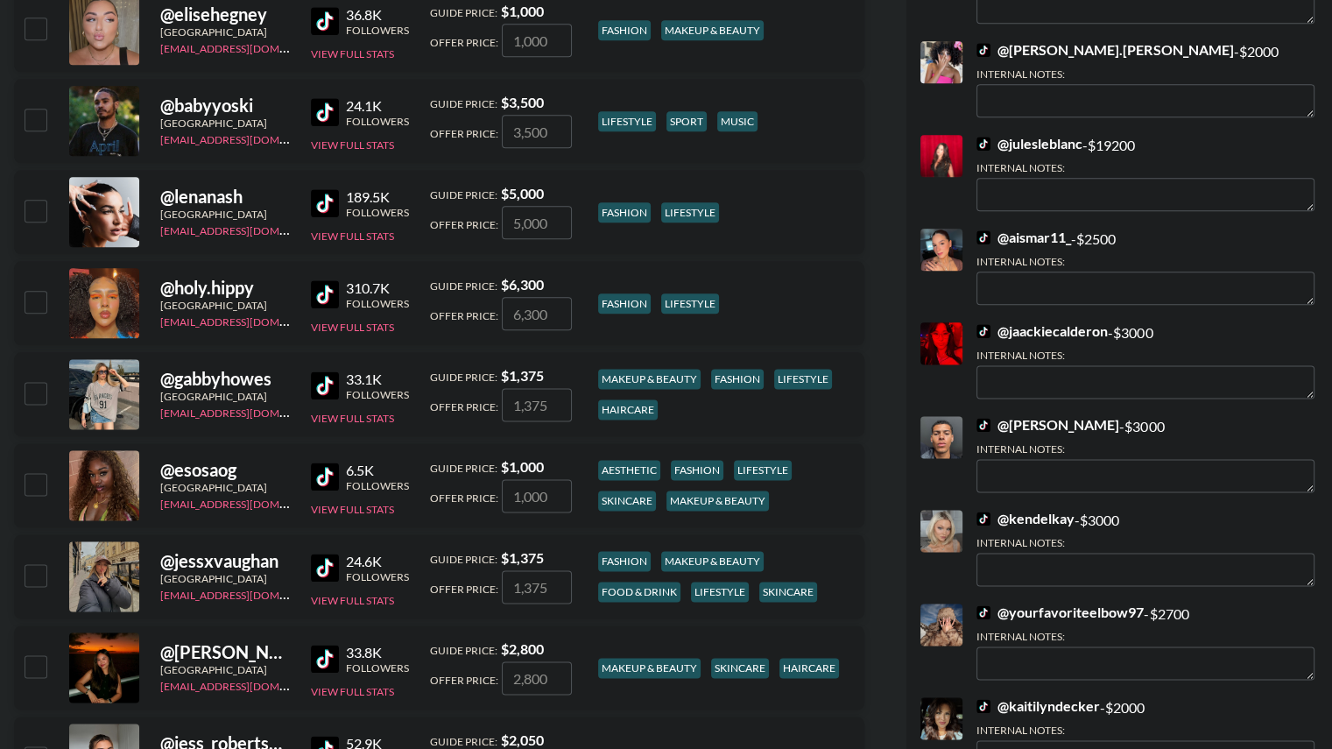
scroll to position [2143, 0]
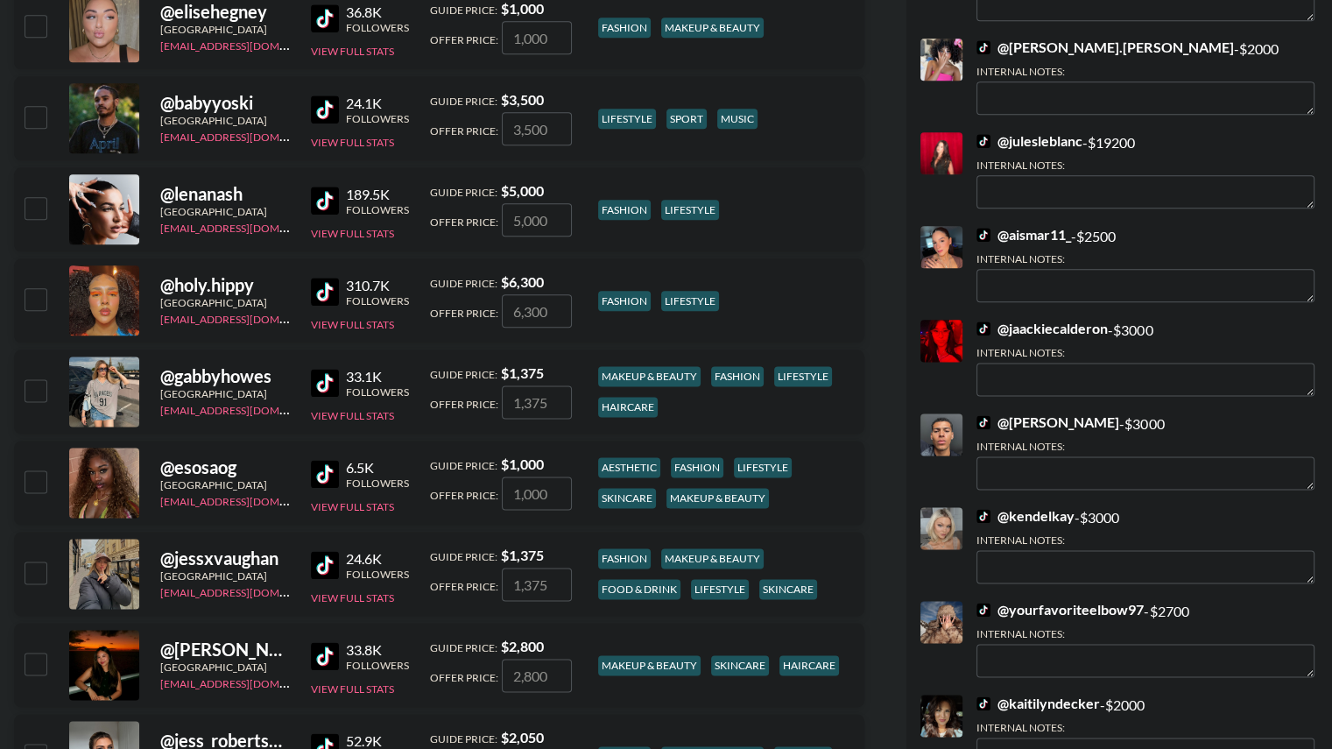
click at [37, 303] on input "checkbox" at bounding box center [35, 298] width 21 height 21
checkbox input "true"
type input "6300"
click at [32, 477] on input "checkbox" at bounding box center [35, 480] width 21 height 21
checkbox input "true"
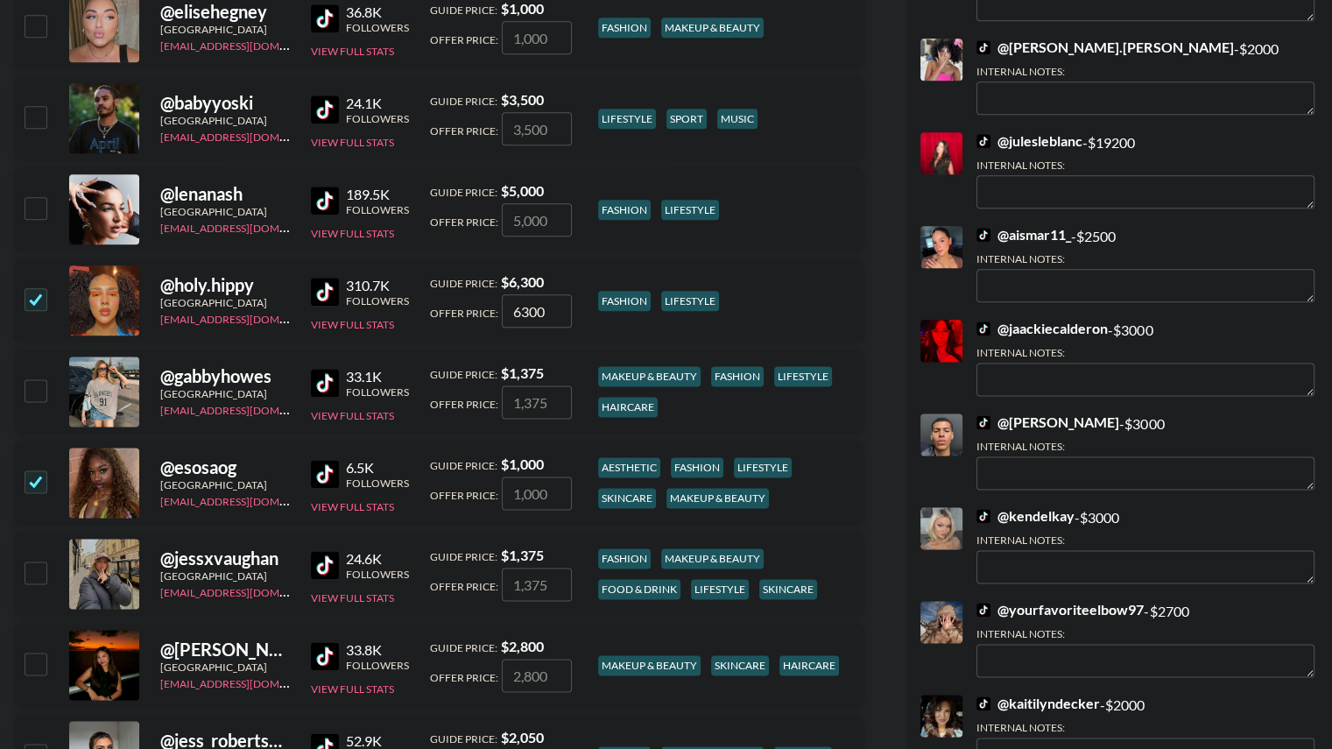
type input "1000"
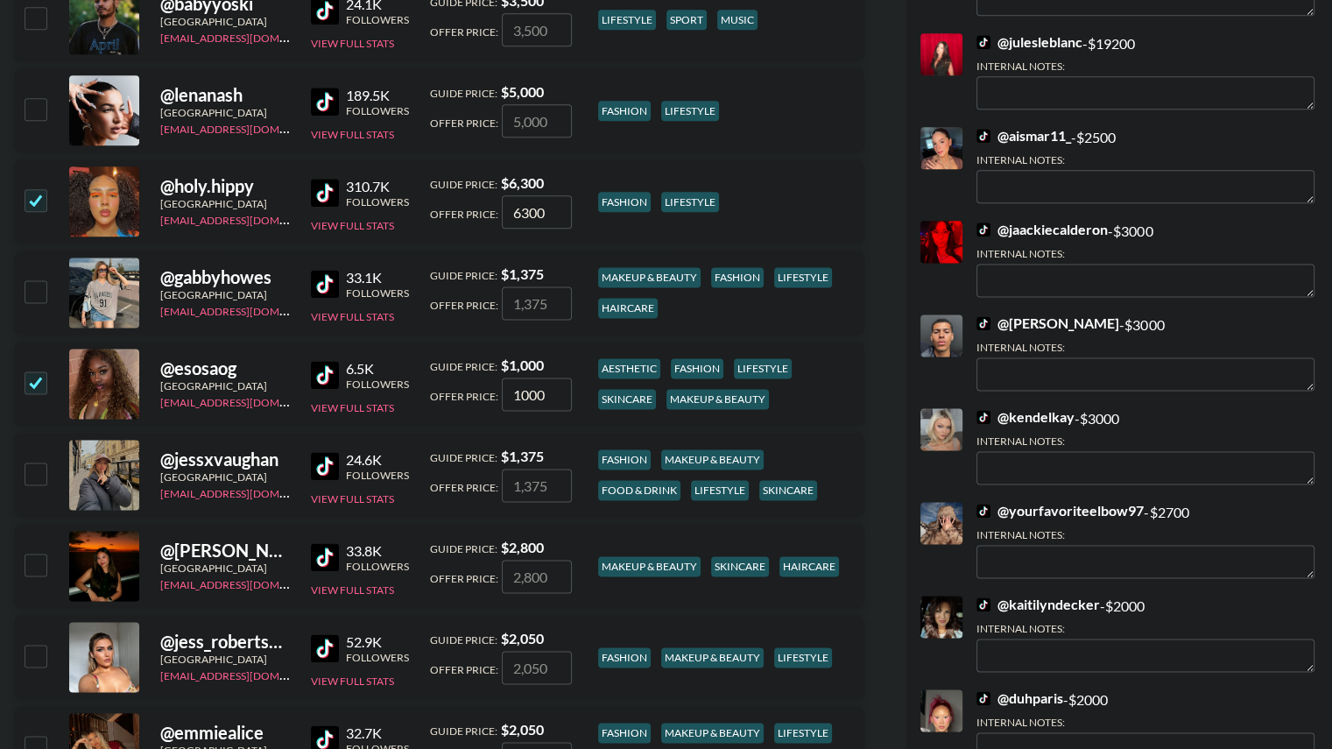
click at [34, 565] on input "checkbox" at bounding box center [35, 563] width 21 height 21
checkbox input "true"
type input "2800"
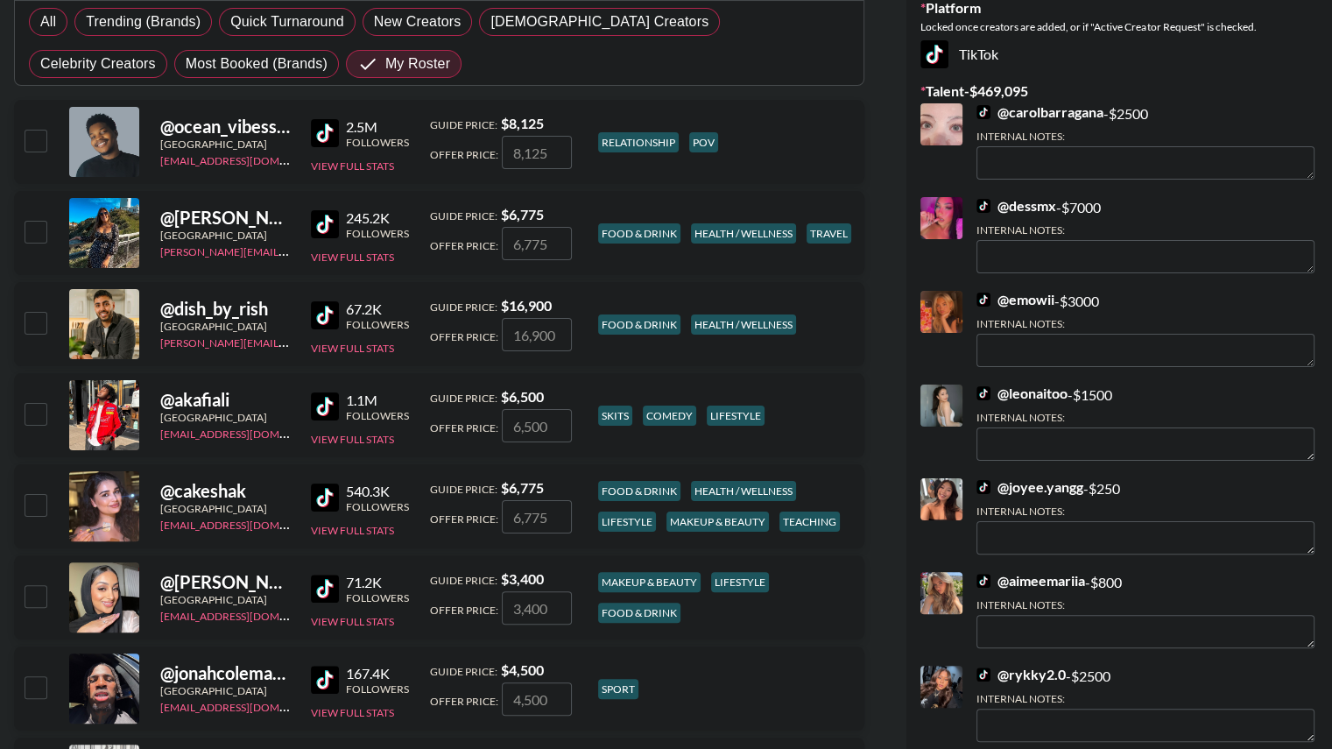
scroll to position [0, 0]
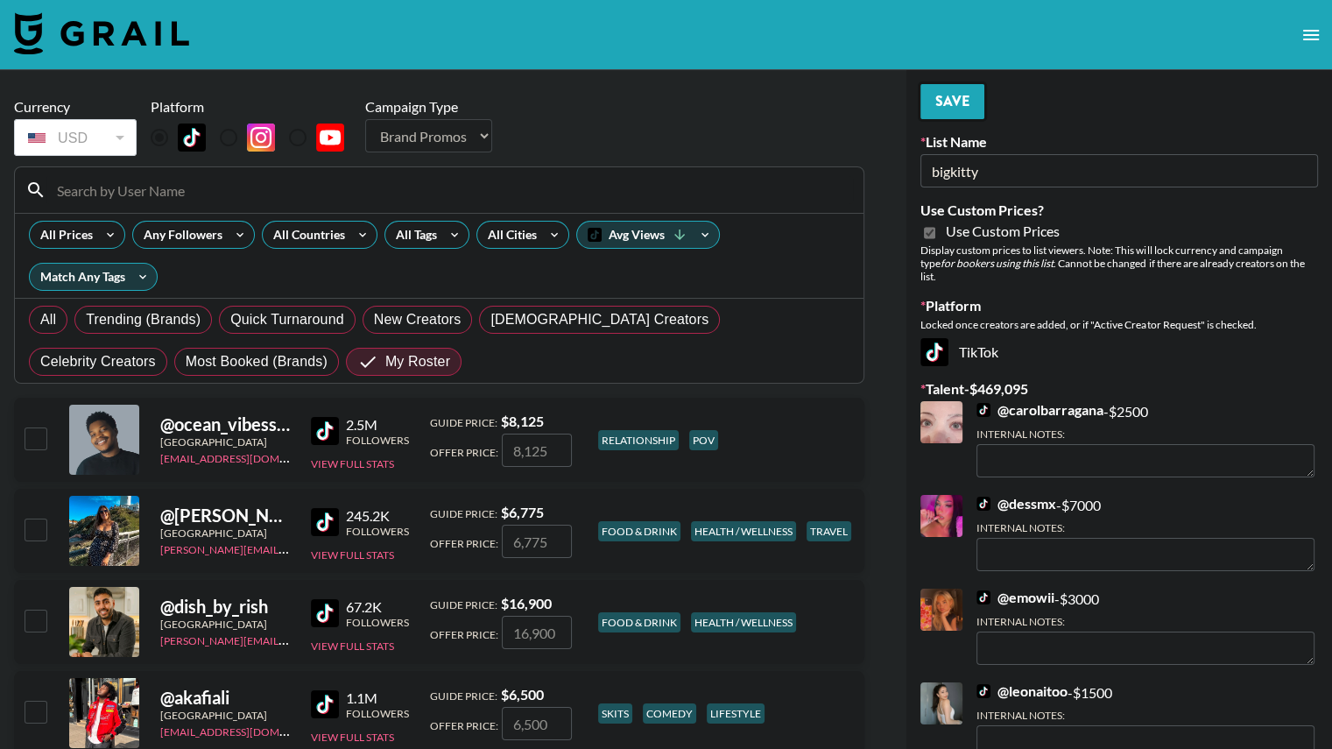
click at [949, 99] on button "Save" at bounding box center [952, 101] width 64 height 35
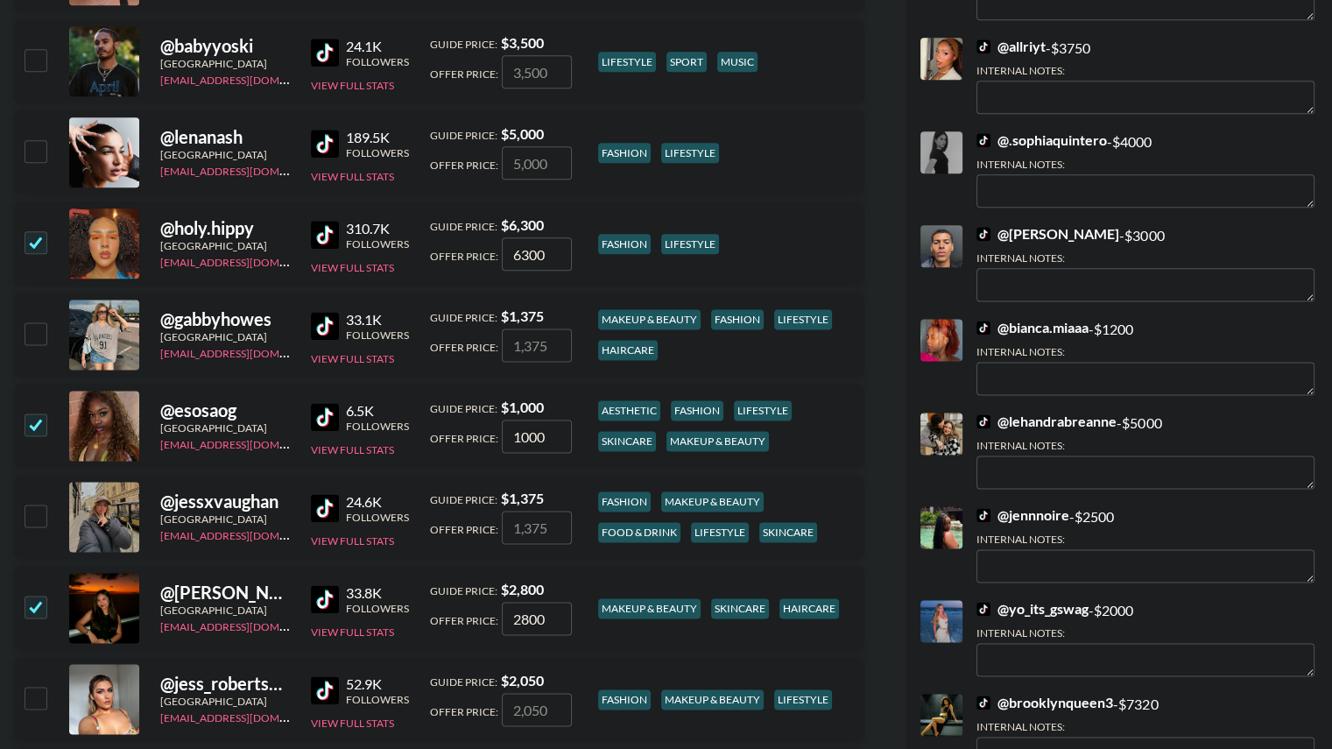
scroll to position [2199, 0]
